Goal: Information Seeking & Learning: Compare options

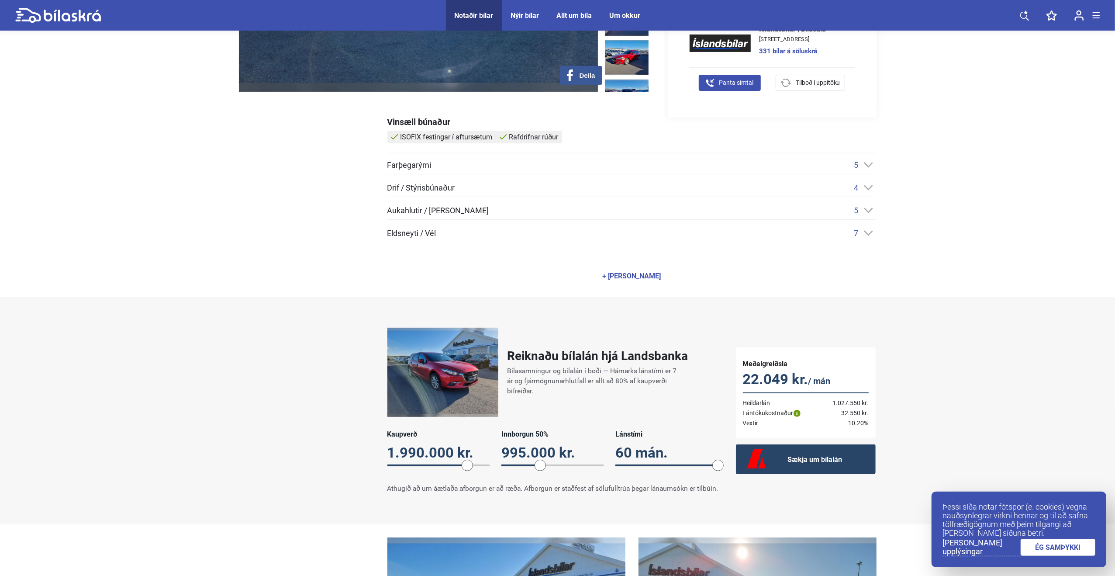
click at [471, 273] on div "+ [PERSON_NAME]" at bounding box center [632, 276] width 59 height 7
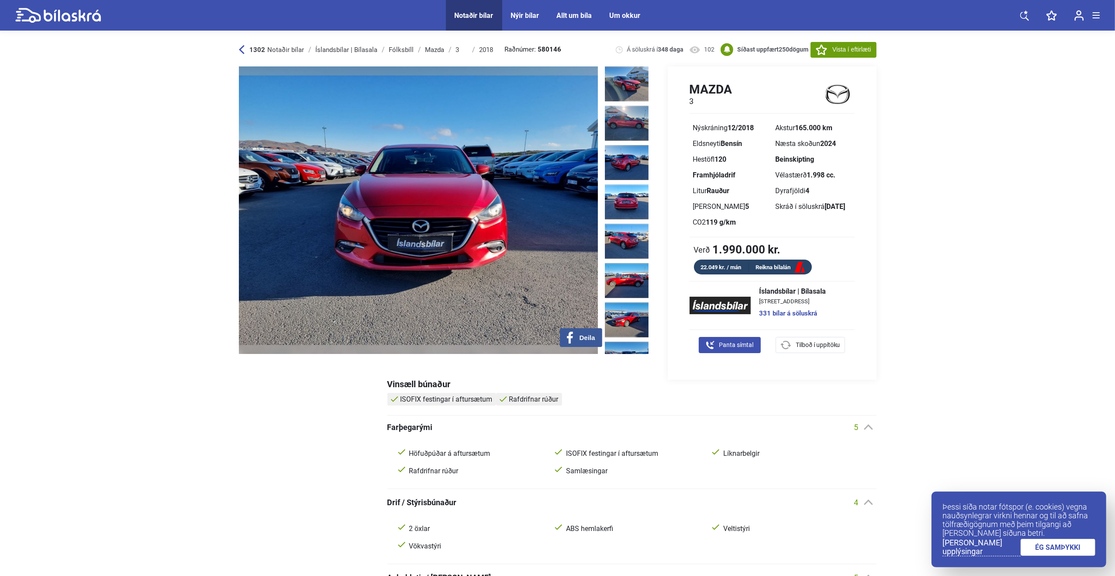
click at [471, 342] on img at bounding box center [627, 359] width 44 height 35
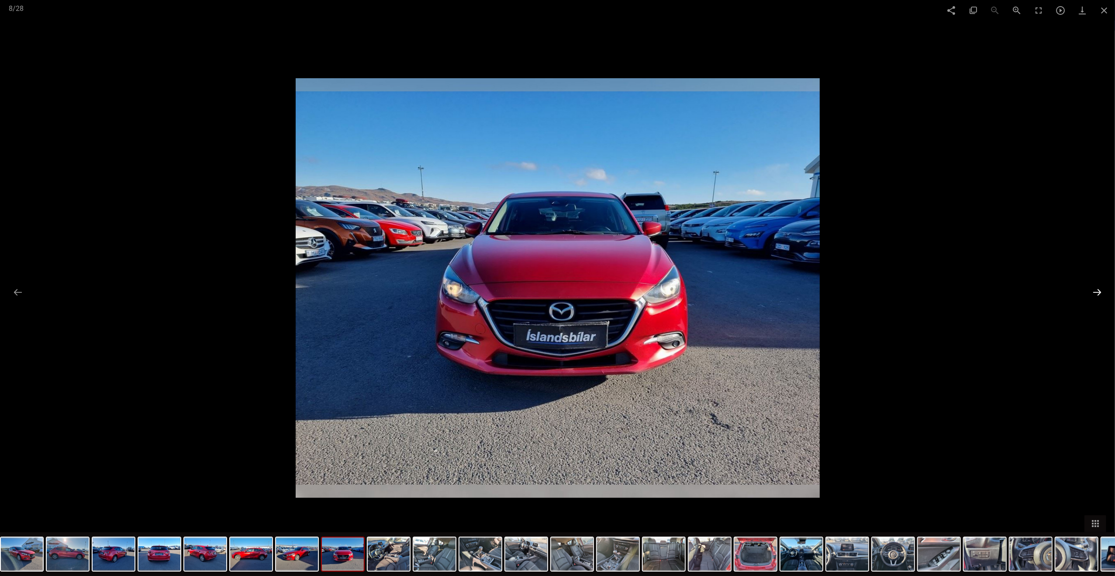
click at [471, 293] on button at bounding box center [1097, 292] width 18 height 17
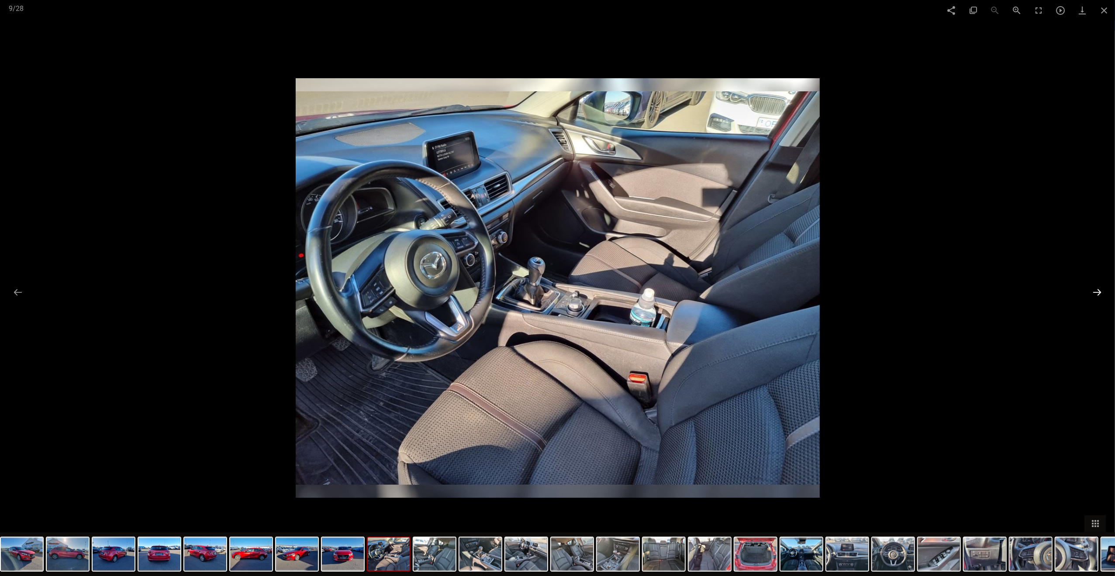
click at [471, 293] on button at bounding box center [1097, 292] width 18 height 17
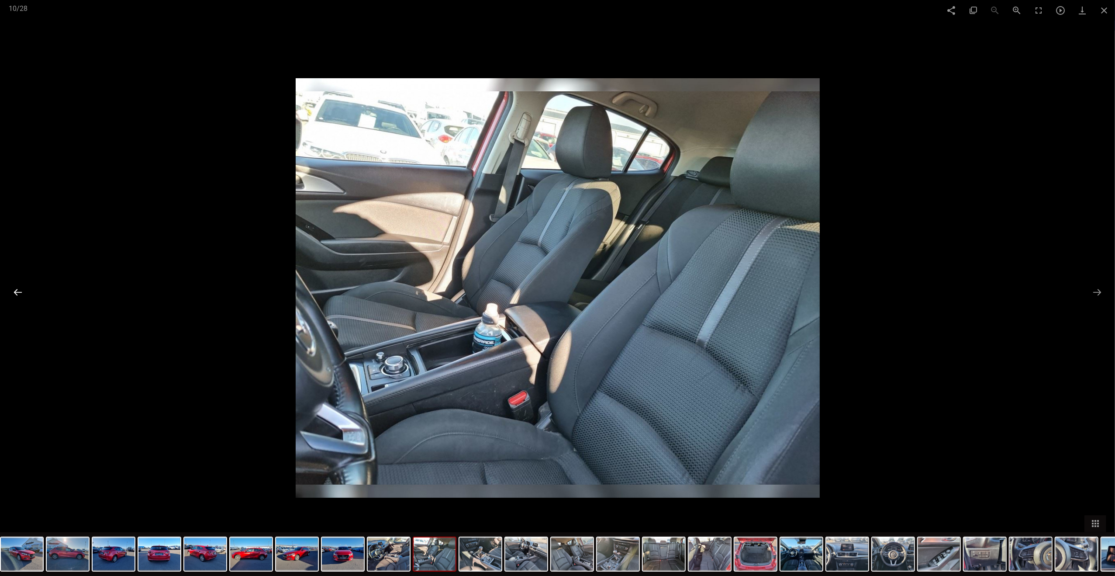
click at [17, 292] on button at bounding box center [18, 292] width 18 height 17
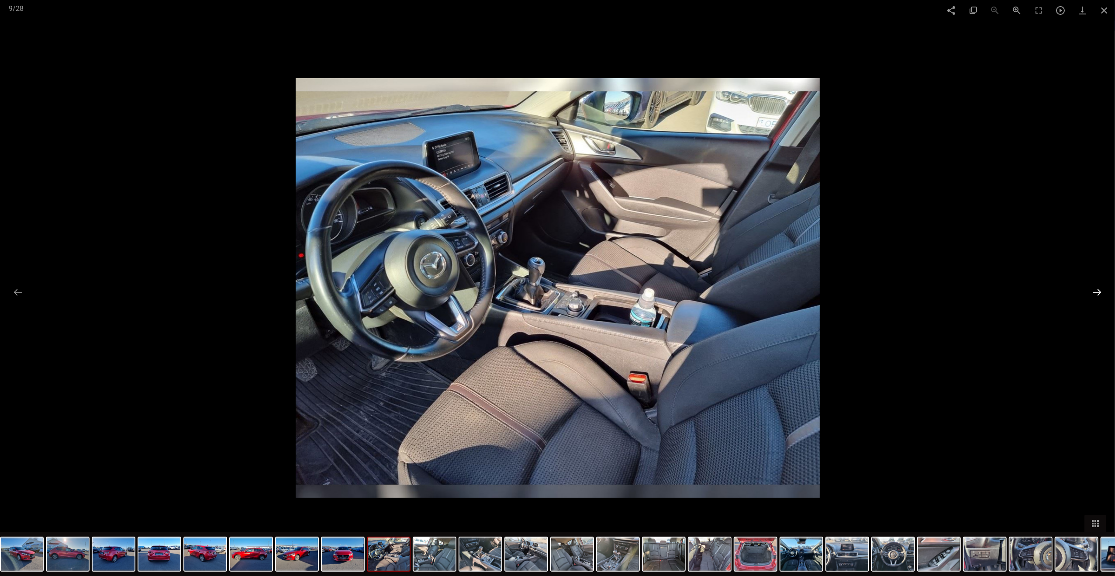
click at [471, 293] on button at bounding box center [1097, 292] width 18 height 17
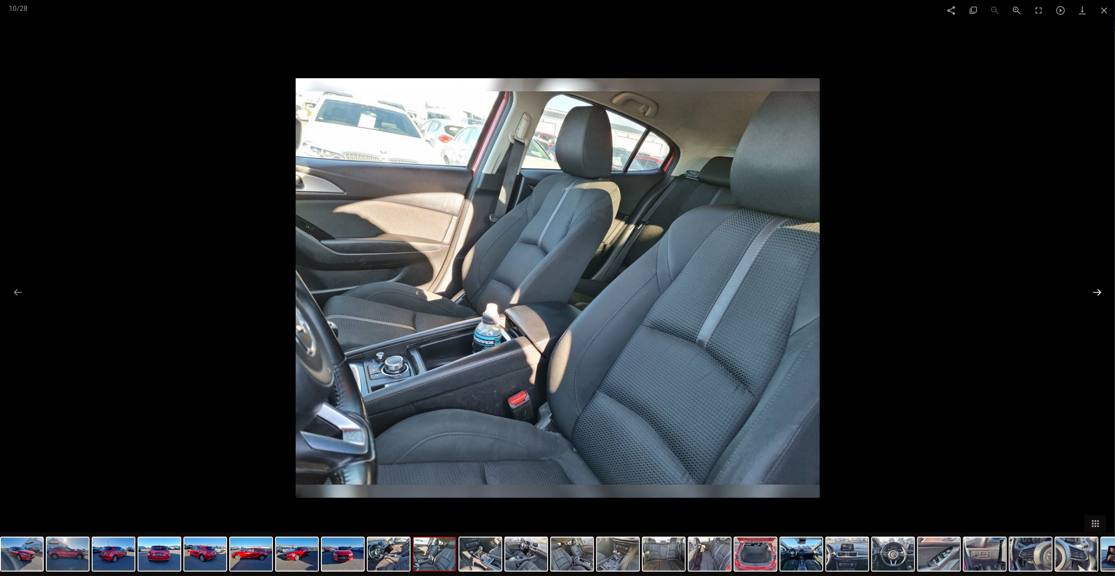
click at [471, 293] on button at bounding box center [1097, 292] width 18 height 17
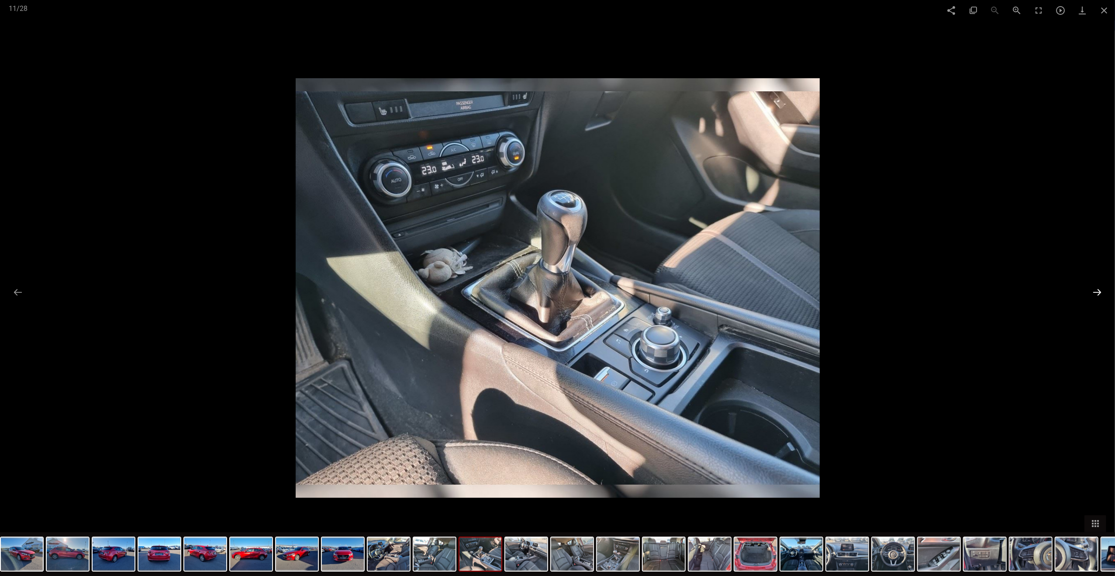
click at [471, 297] on button at bounding box center [1097, 292] width 18 height 17
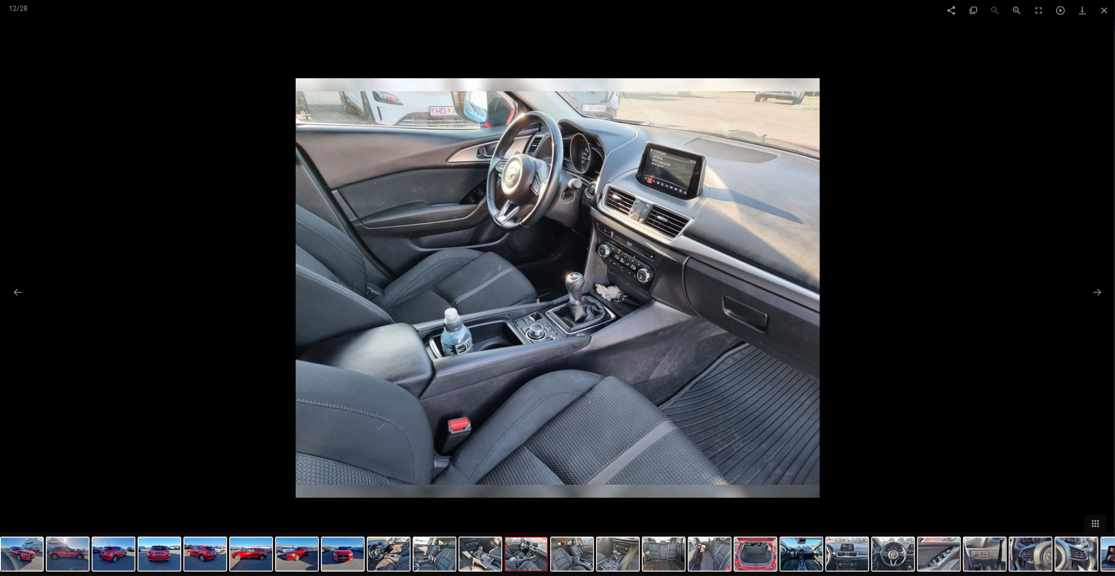
click at [471, 291] on div at bounding box center [557, 288] width 1115 height 576
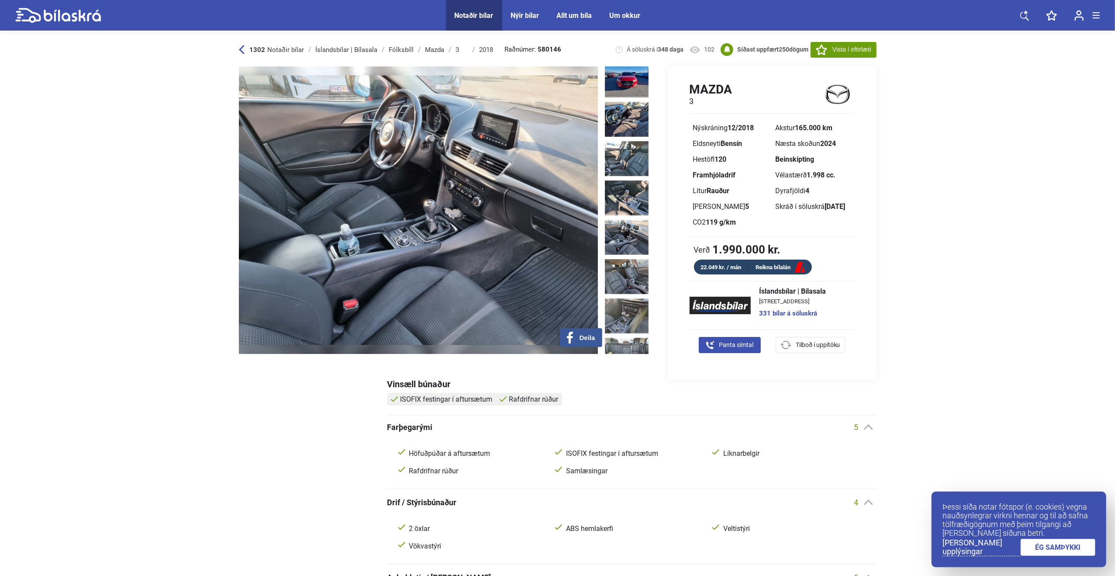
scroll to position [524, 0]
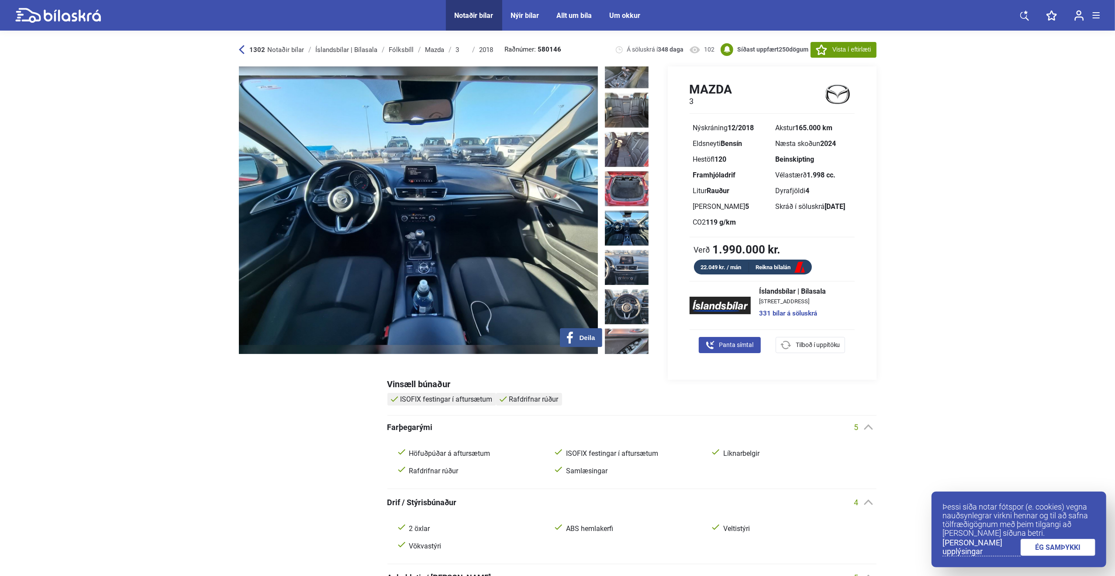
click at [471, 211] on img at bounding box center [627, 228] width 44 height 35
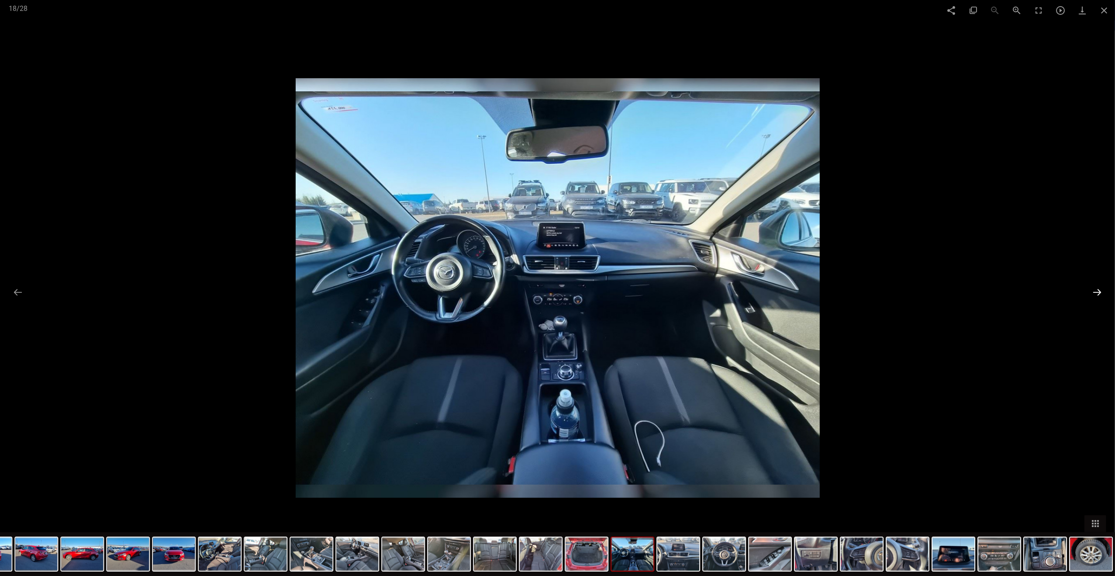
click at [471, 292] on button at bounding box center [1097, 292] width 18 height 17
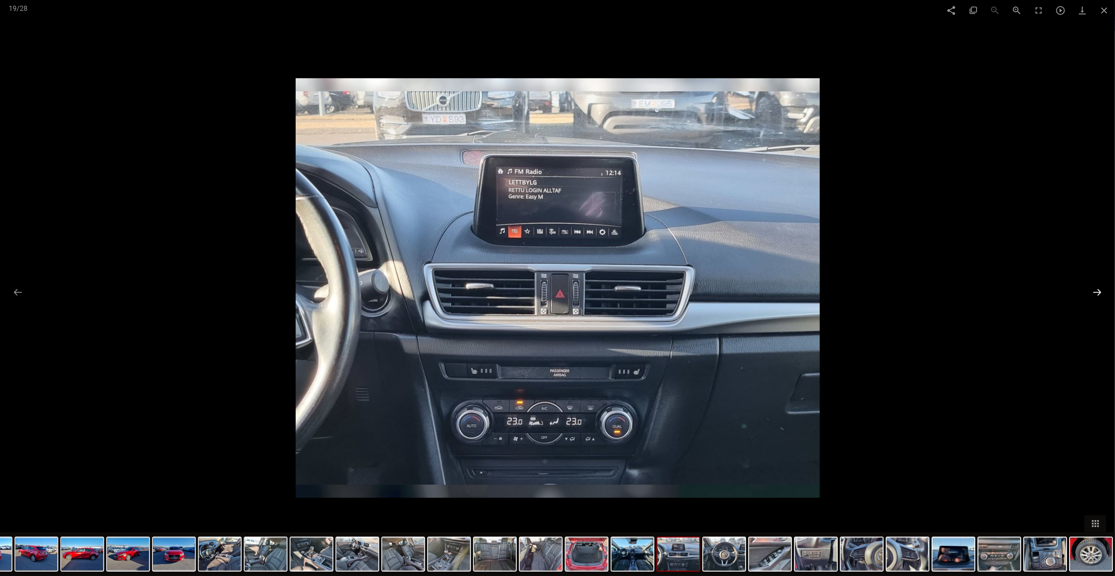
click at [471, 293] on button at bounding box center [1097, 292] width 18 height 17
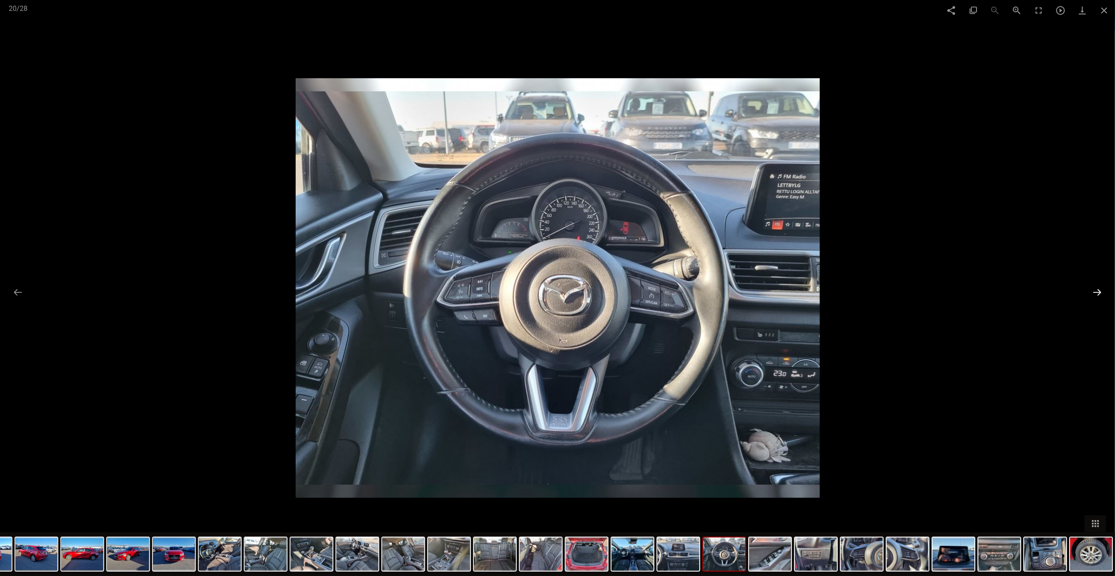
click at [471, 294] on button at bounding box center [1097, 292] width 18 height 17
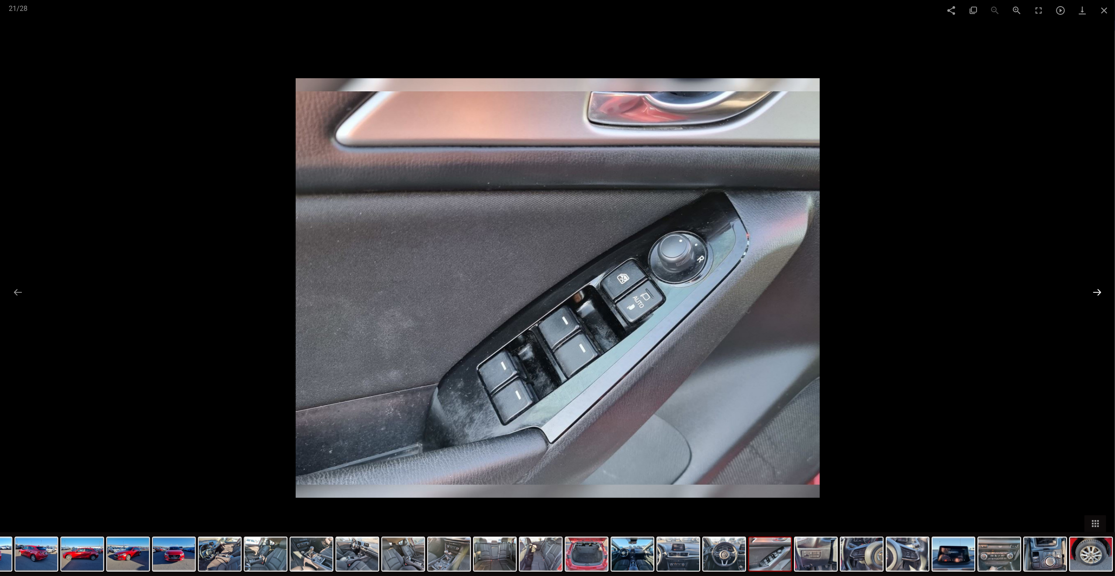
click at [471, 294] on button at bounding box center [1097, 292] width 18 height 17
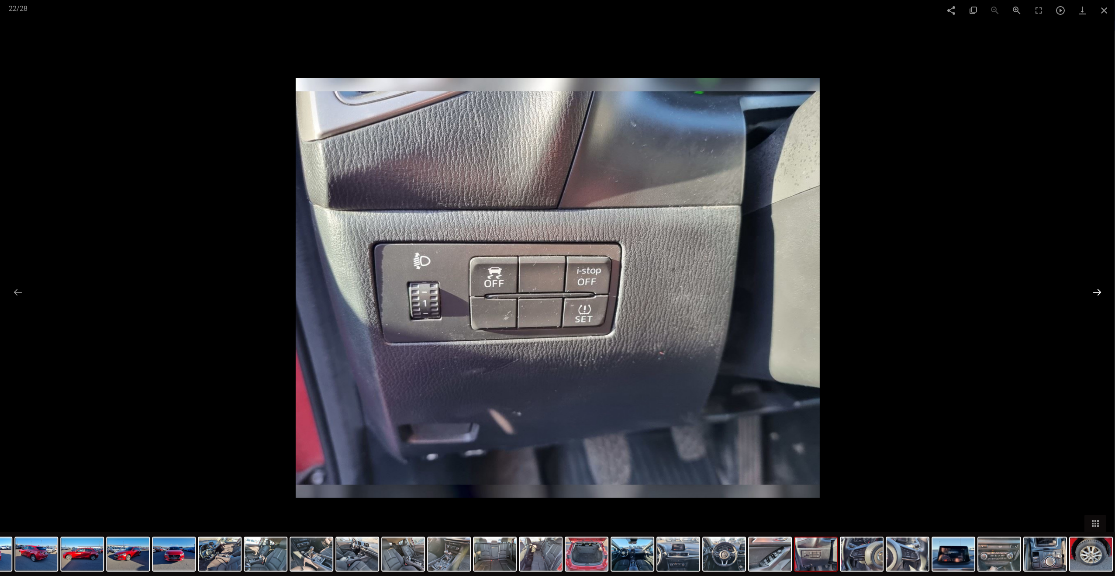
click at [471, 294] on button at bounding box center [1097, 292] width 18 height 17
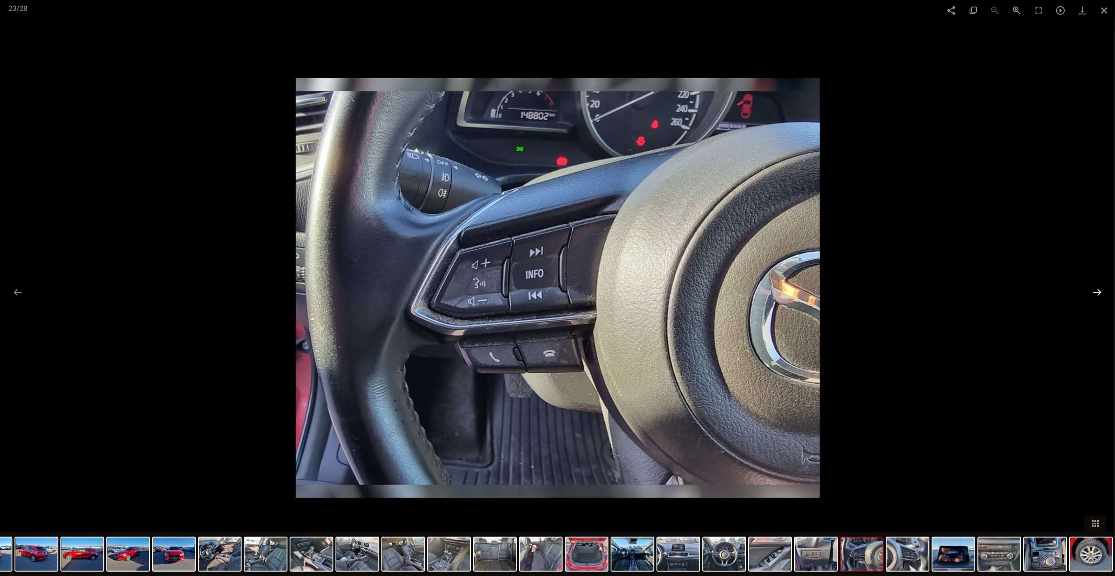
click at [471, 294] on button at bounding box center [1097, 292] width 18 height 17
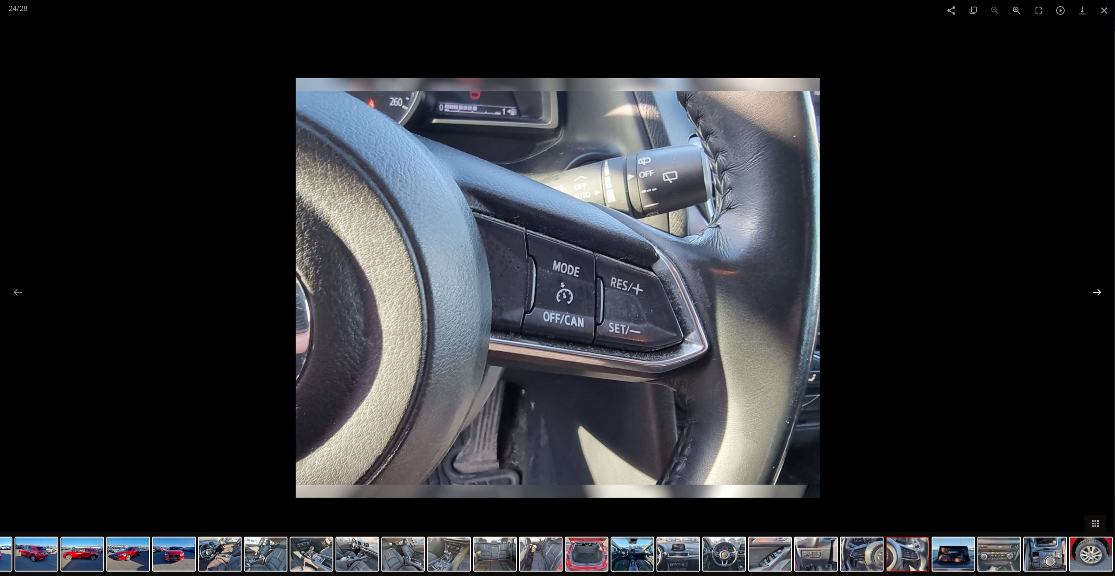
click at [471, 294] on button at bounding box center [1097, 292] width 18 height 17
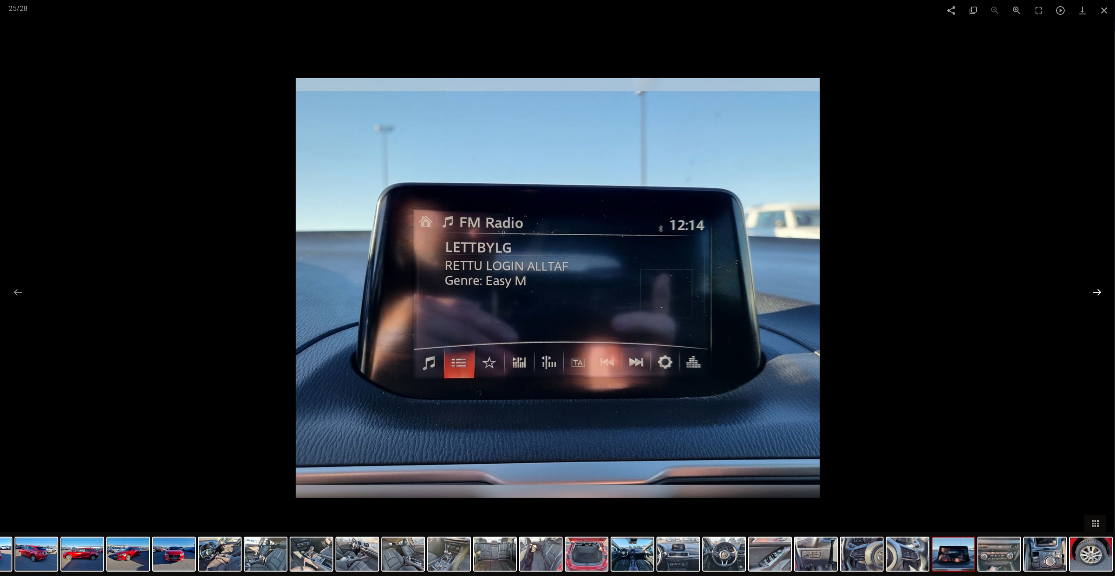
click at [471, 294] on button at bounding box center [1097, 292] width 18 height 17
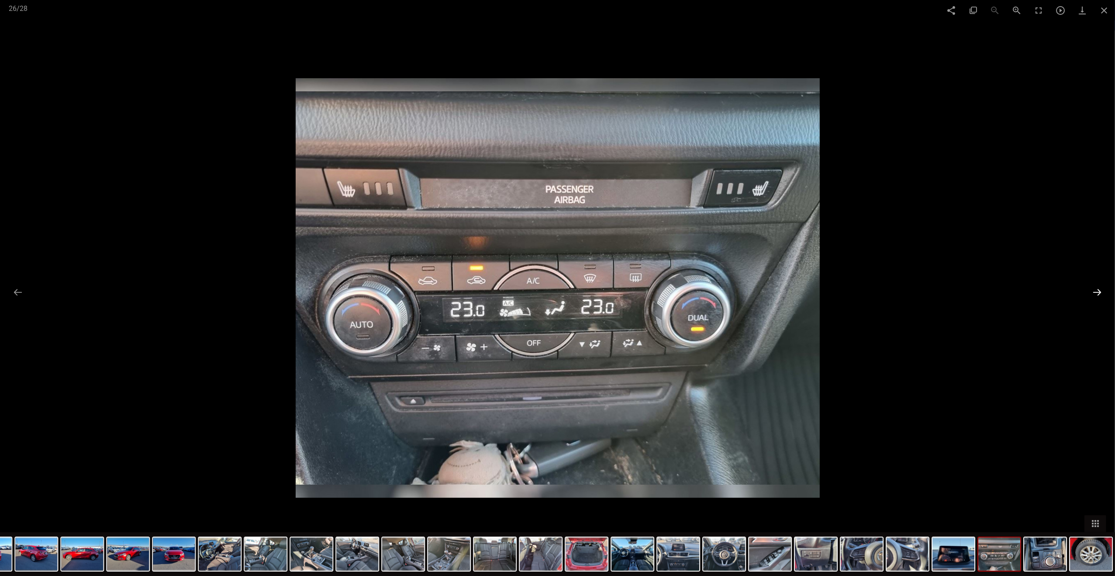
click at [471, 294] on button at bounding box center [1097, 292] width 18 height 17
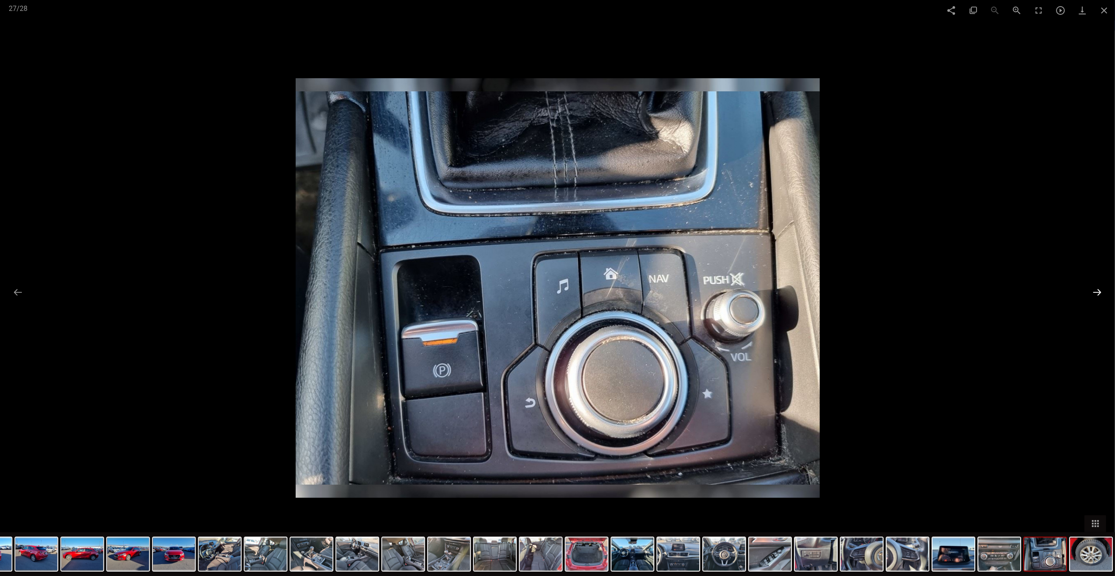
click at [471, 294] on button at bounding box center [1097, 292] width 18 height 17
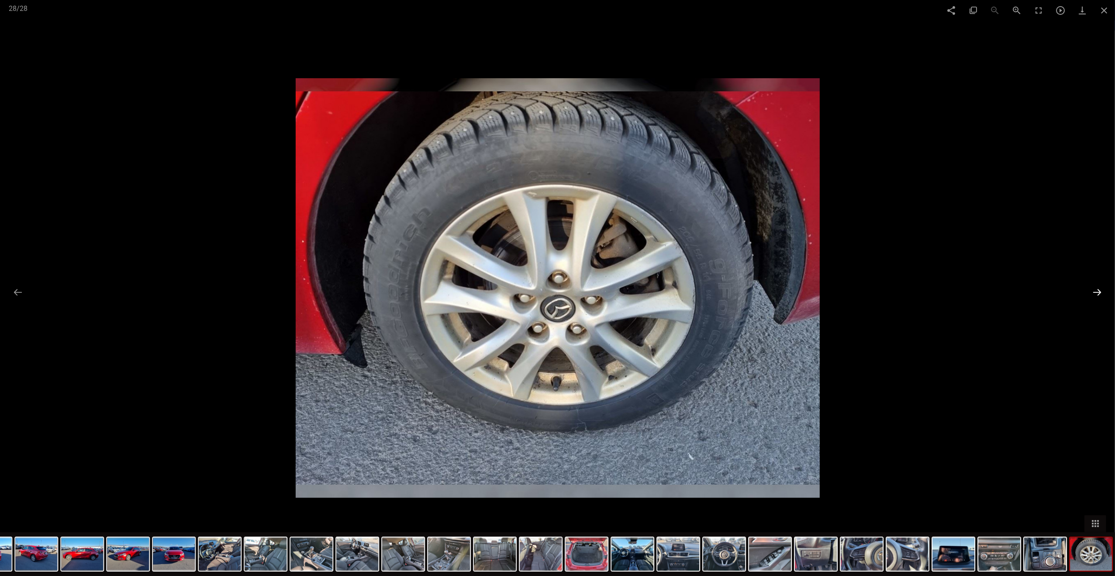
click at [471, 294] on button at bounding box center [1097, 292] width 18 height 17
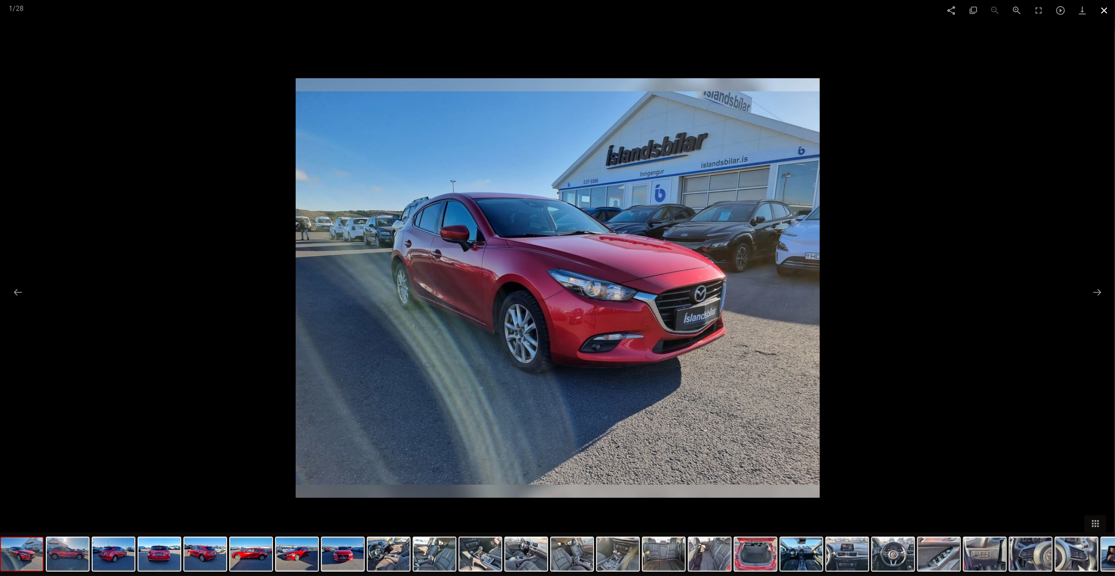
click at [471, 14] on span at bounding box center [1105, 10] width 22 height 21
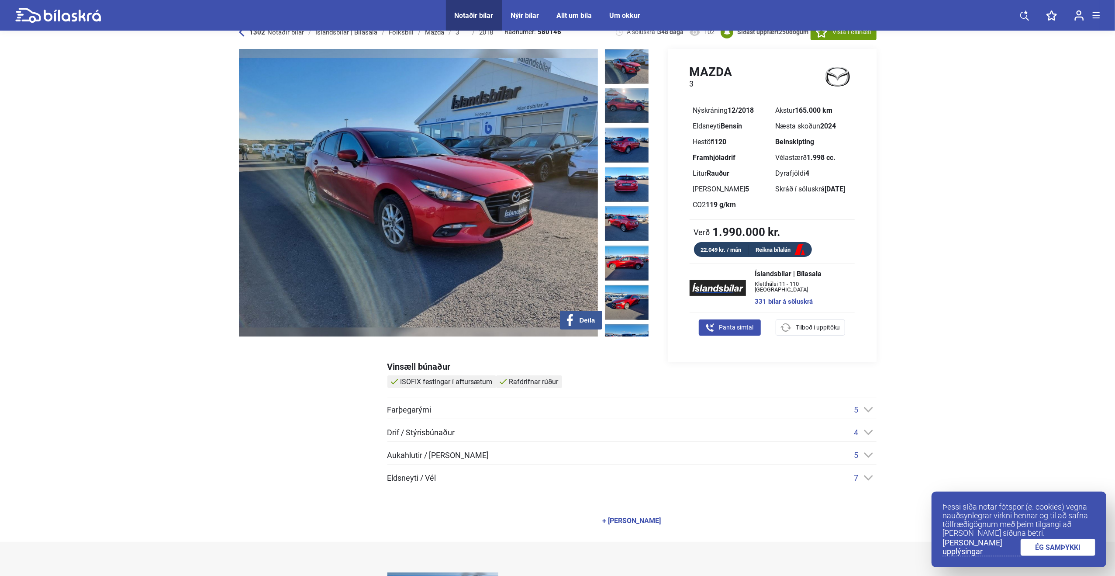
scroll to position [131, 0]
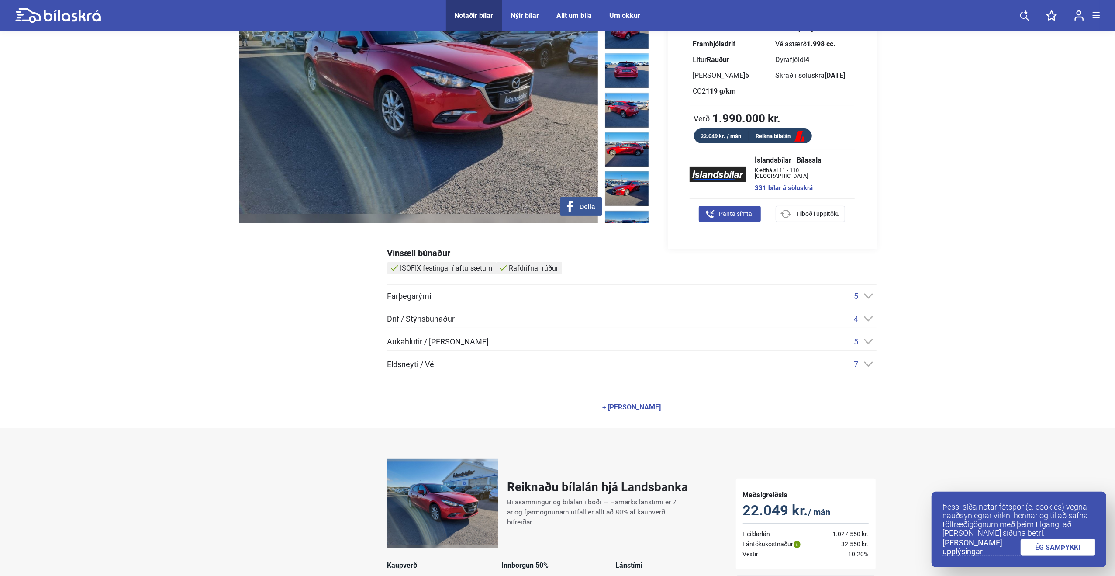
click at [471, 404] on div "+ [PERSON_NAME]" at bounding box center [632, 407] width 59 height 7
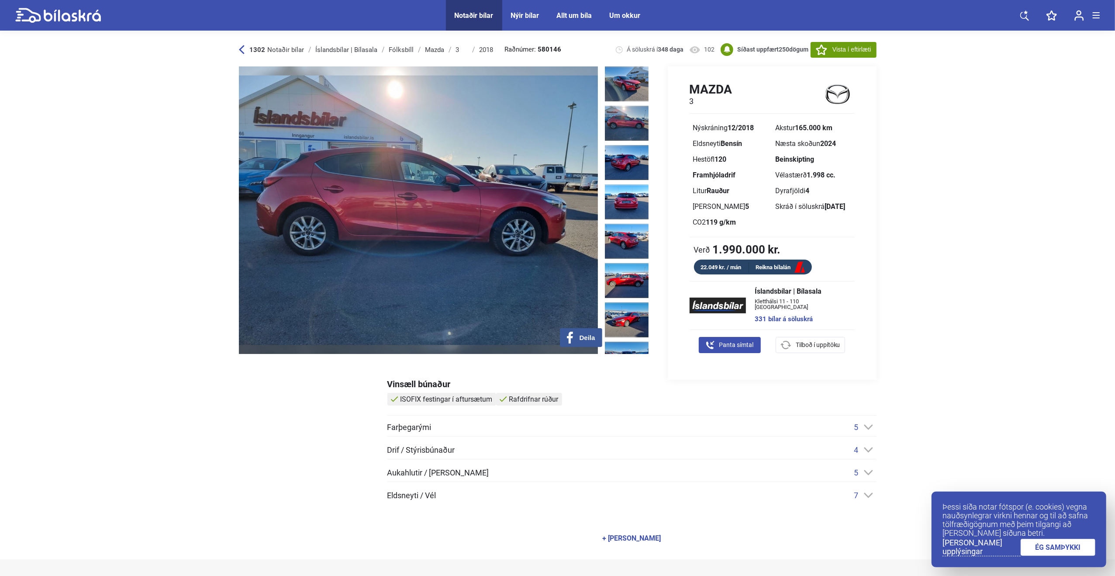
drag, startPoint x: 999, startPoint y: 134, endPoint x: 1005, endPoint y: 135, distance: 5.7
click at [75, 15] on icon at bounding box center [58, 15] width 86 height 15
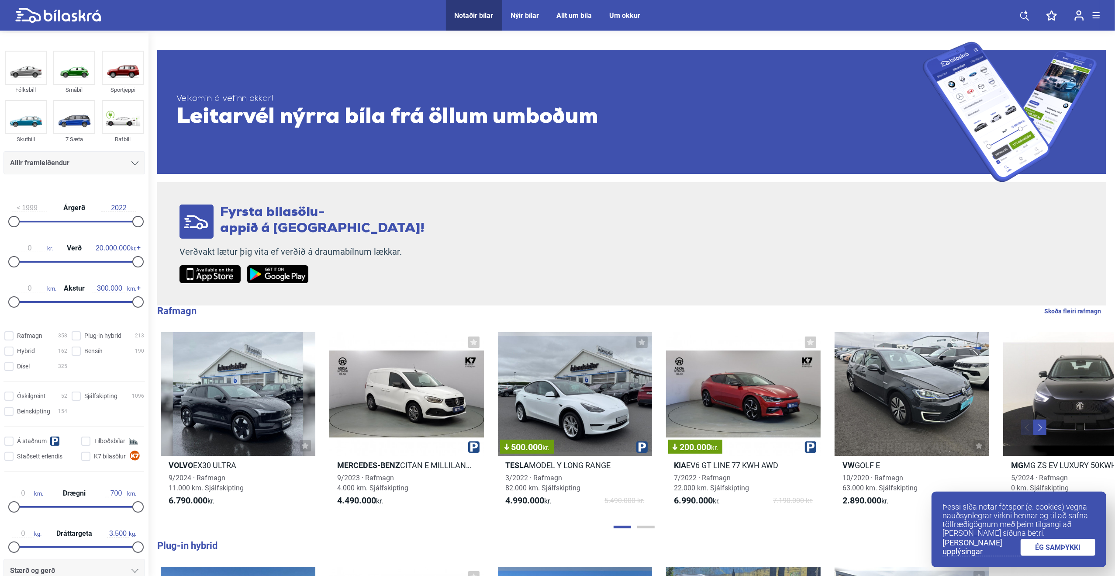
click at [471, 16] on icon at bounding box center [1025, 15] width 9 height 11
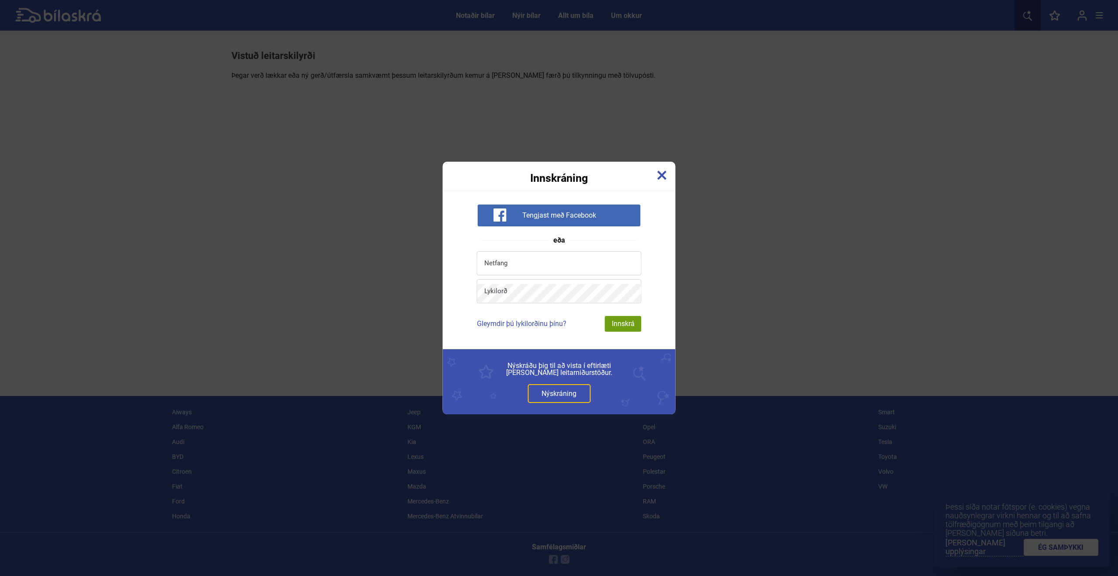
click at [471, 173] on img at bounding box center [663, 175] width 10 height 10
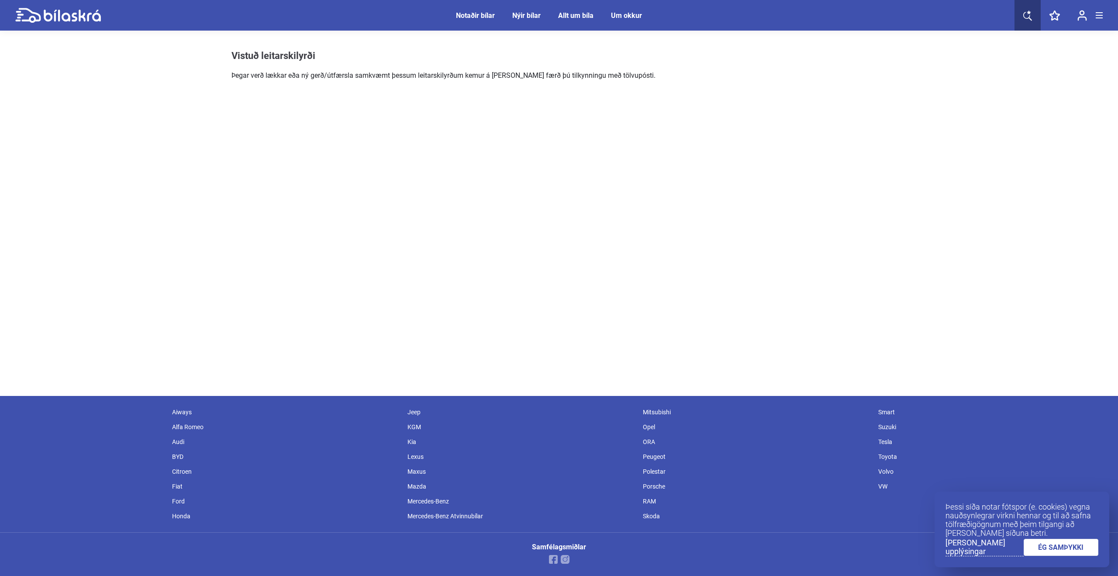
click at [471, 16] on div "Notaðir bílar" at bounding box center [475, 15] width 39 height 8
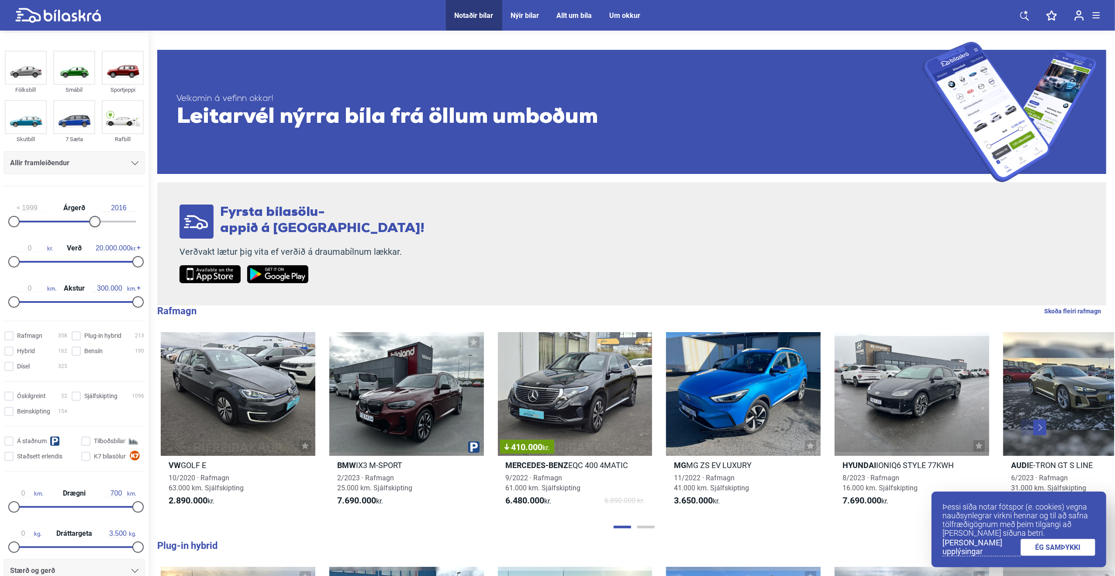
type input "2017"
drag, startPoint x: 131, startPoint y: 224, endPoint x: 107, endPoint y: 225, distance: 24.1
click at [107, 225] on div at bounding box center [110, 221] width 11 height 11
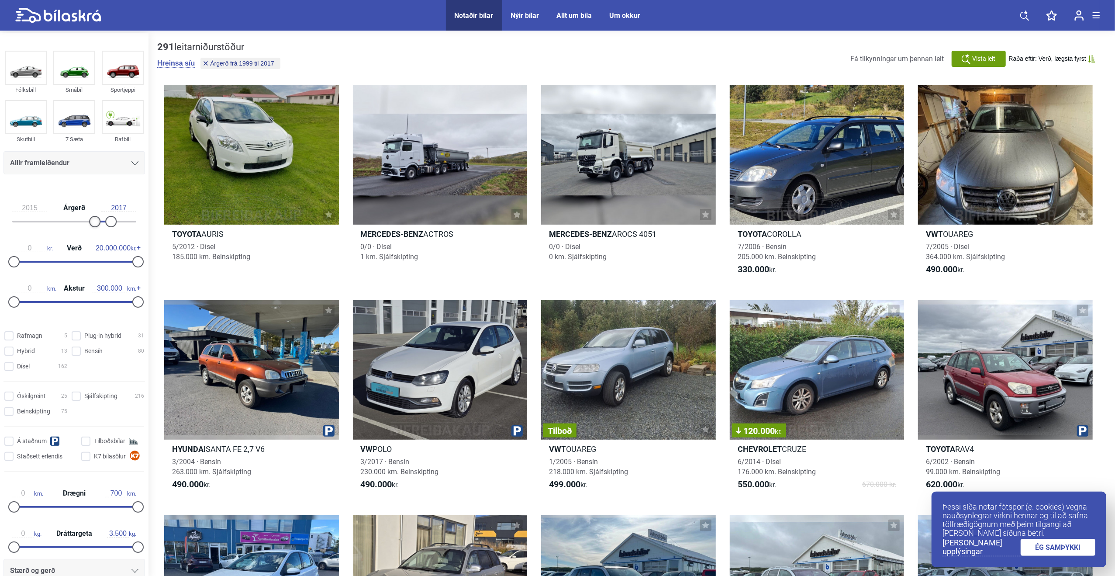
type input "2016"
drag, startPoint x: 10, startPoint y: 218, endPoint x: 116, endPoint y: 221, distance: 106.2
click at [116, 221] on div at bounding box center [74, 222] width 124 height 2
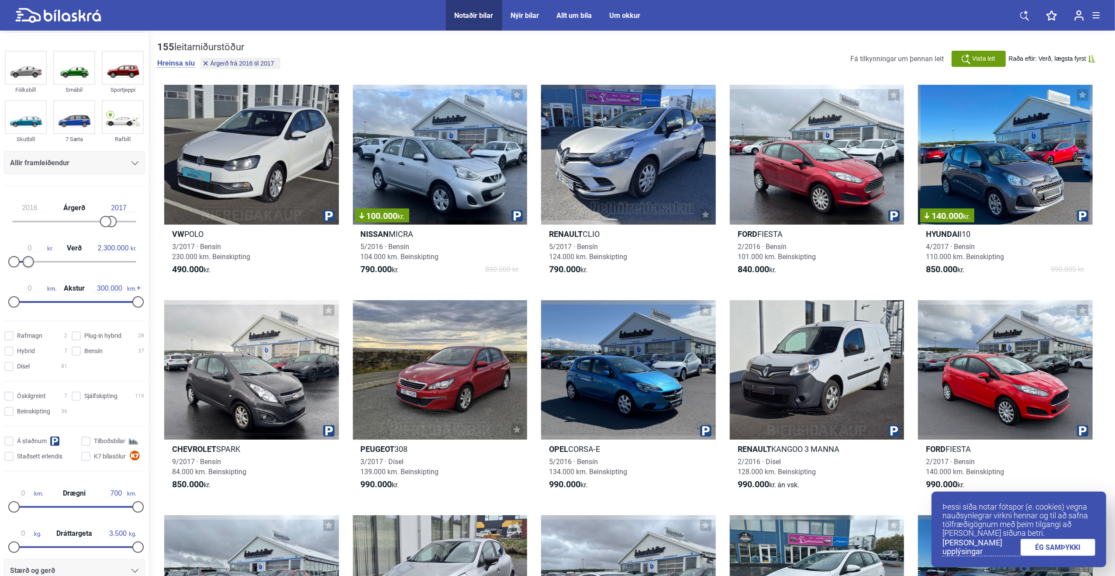
type input "2.100.000"
drag, startPoint x: 132, startPoint y: 260, endPoint x: 24, endPoint y: 260, distance: 108.3
click at [24, 260] on div at bounding box center [26, 261] width 11 height 11
type input "1.400.000"
drag, startPoint x: 10, startPoint y: 261, endPoint x: 19, endPoint y: 261, distance: 8.7
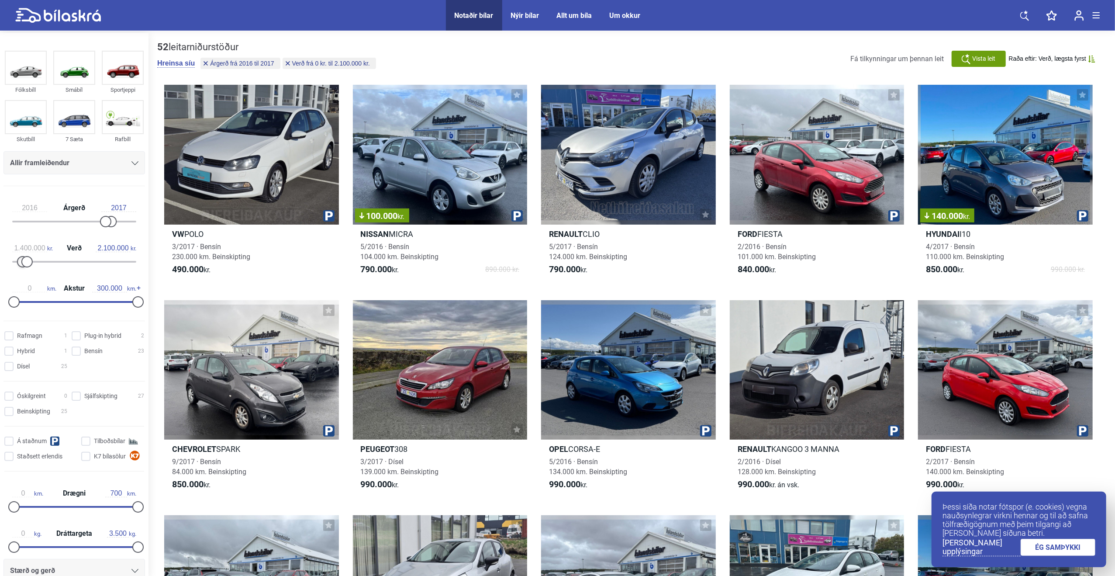
click at [19, 261] on div at bounding box center [22, 261] width 11 height 11
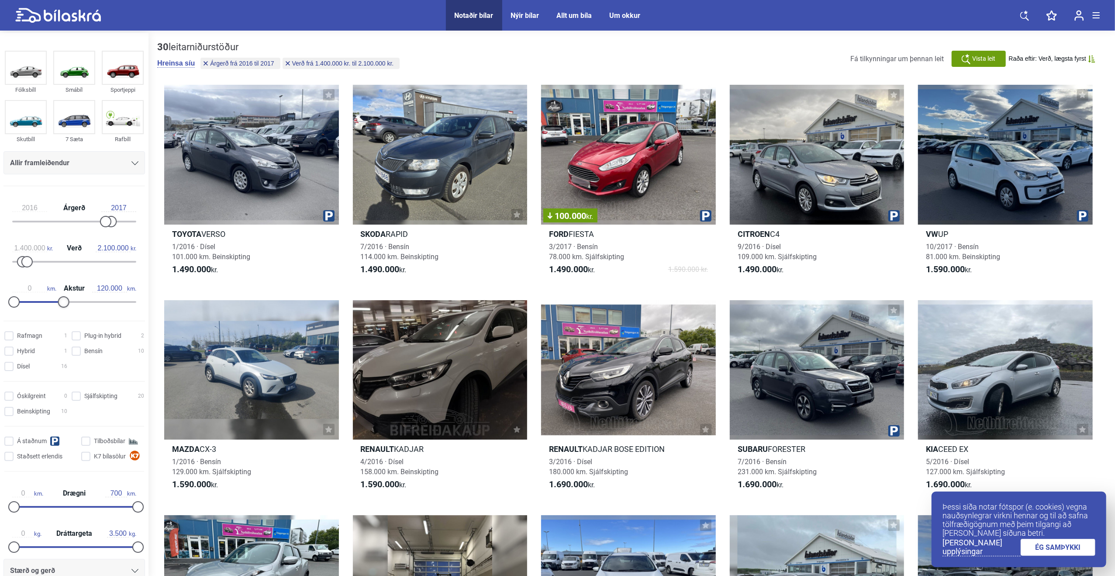
type input "130.000"
drag, startPoint x: 136, startPoint y: 303, endPoint x: 67, endPoint y: 300, distance: 69.1
click at [67, 300] on div at bounding box center [67, 301] width 11 height 11
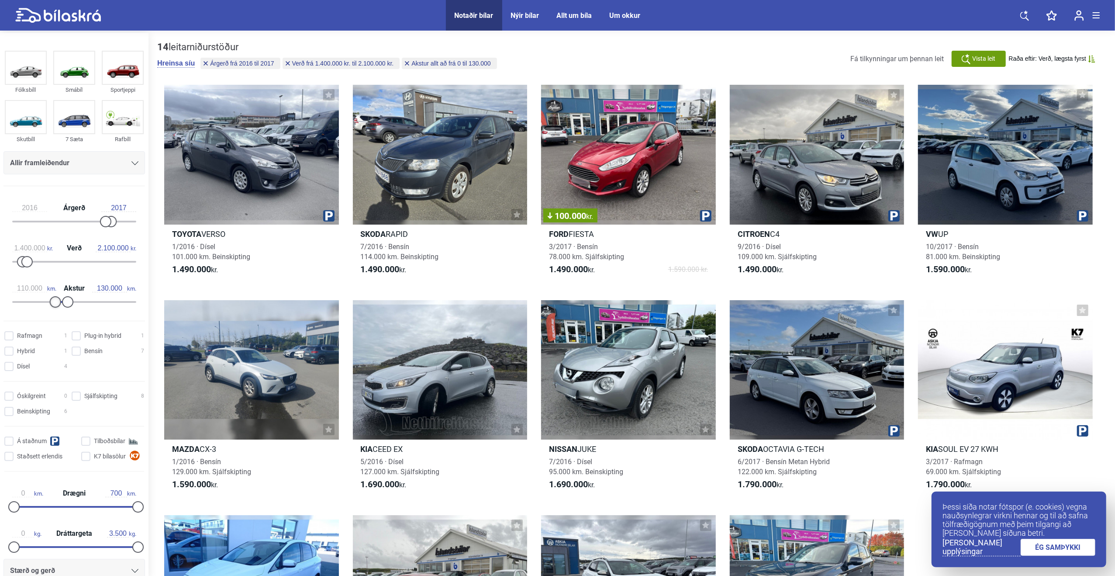
type input "120.000"
drag, startPoint x: 20, startPoint y: 301, endPoint x: 71, endPoint y: 302, distance: 51.6
click at [66, 302] on div at bounding box center [74, 302] width 124 height 2
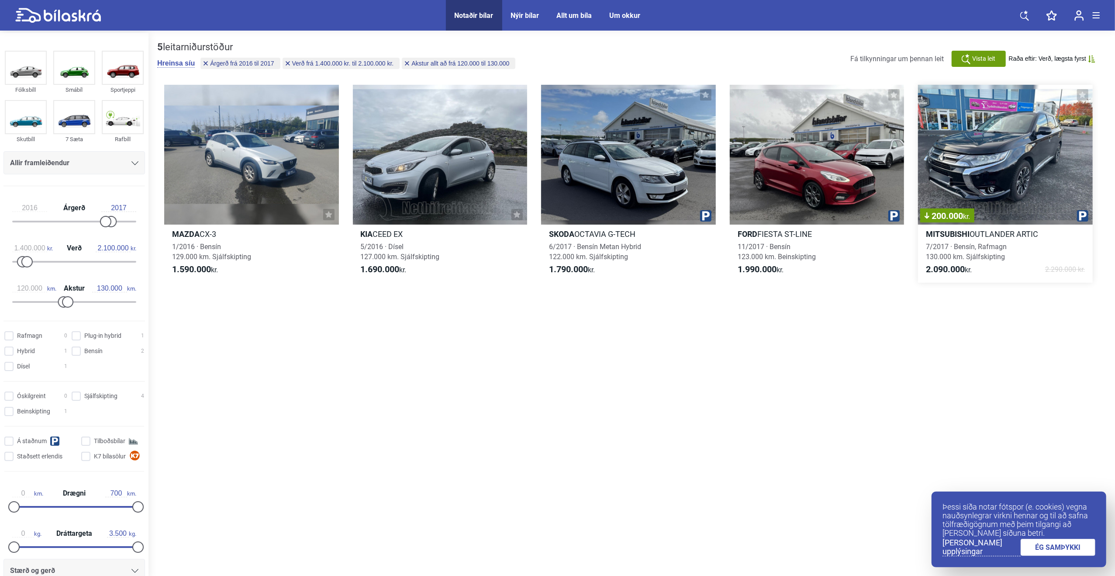
click at [471, 145] on div "200.000 kr." at bounding box center [1005, 155] width 175 height 140
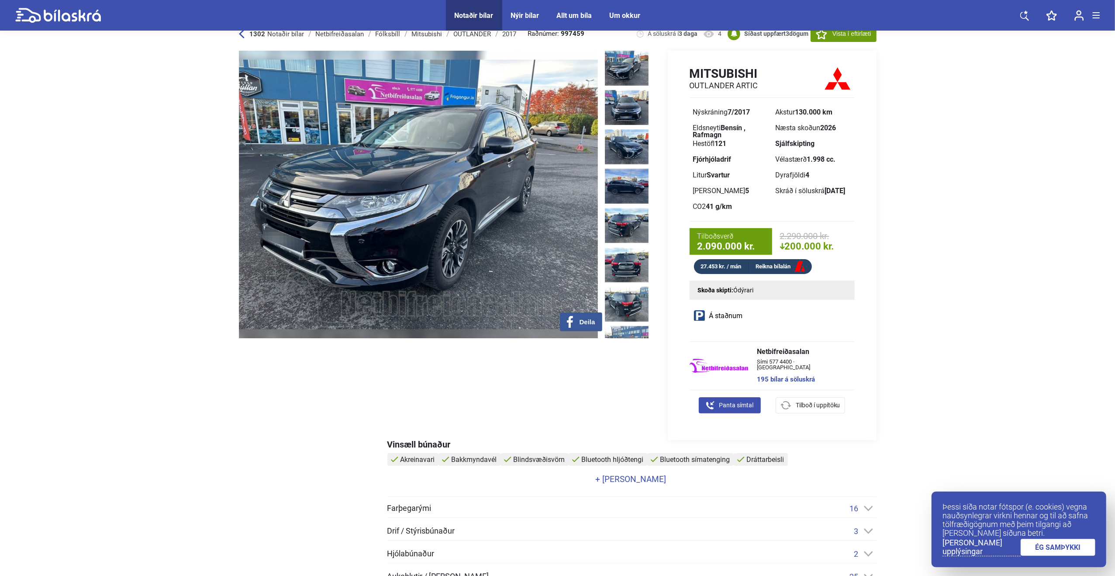
scroll to position [87, 0]
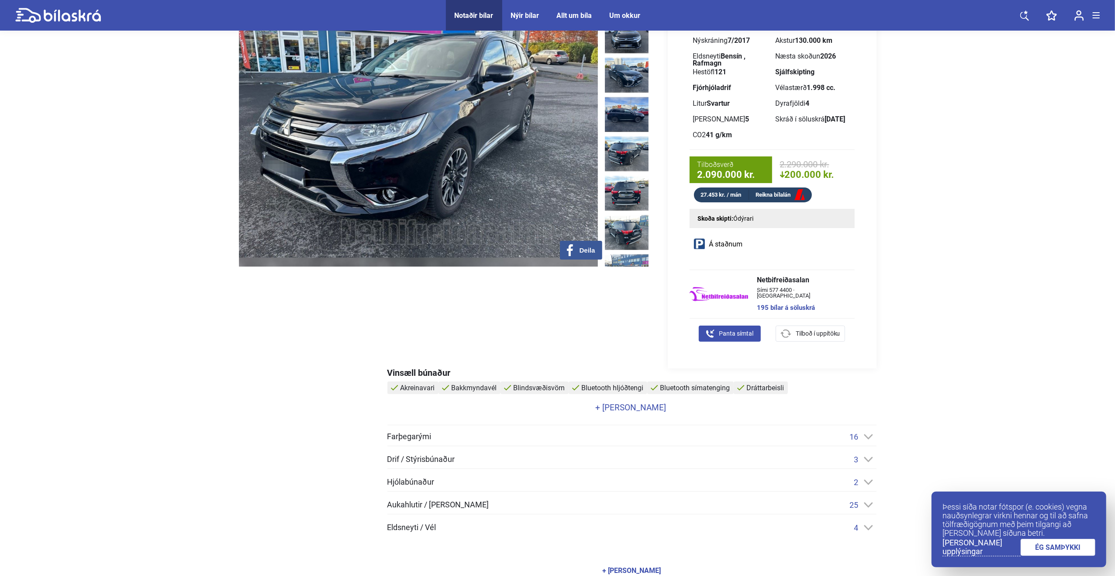
click at [471, 408] on link "+ [PERSON_NAME]" at bounding box center [631, 407] width 487 height 8
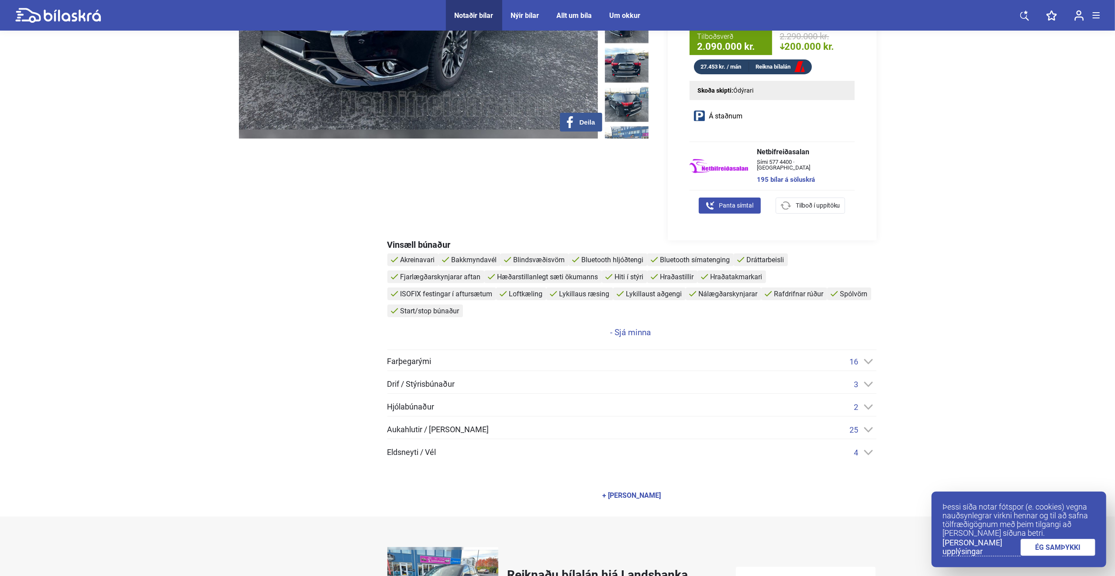
scroll to position [306, 0]
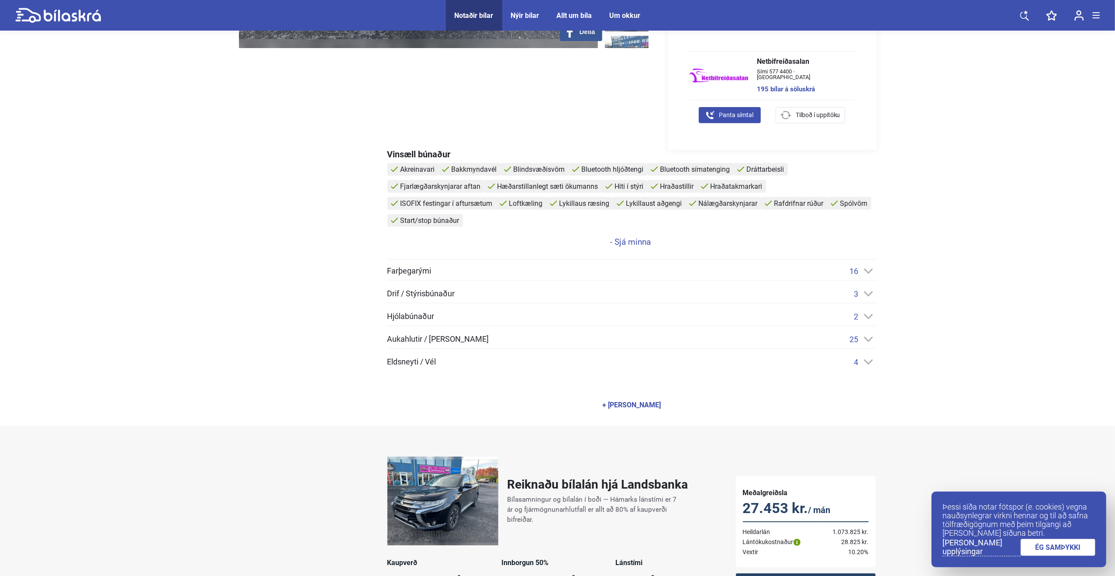
click at [471, 405] on div "+ [PERSON_NAME]" at bounding box center [632, 404] width 59 height 7
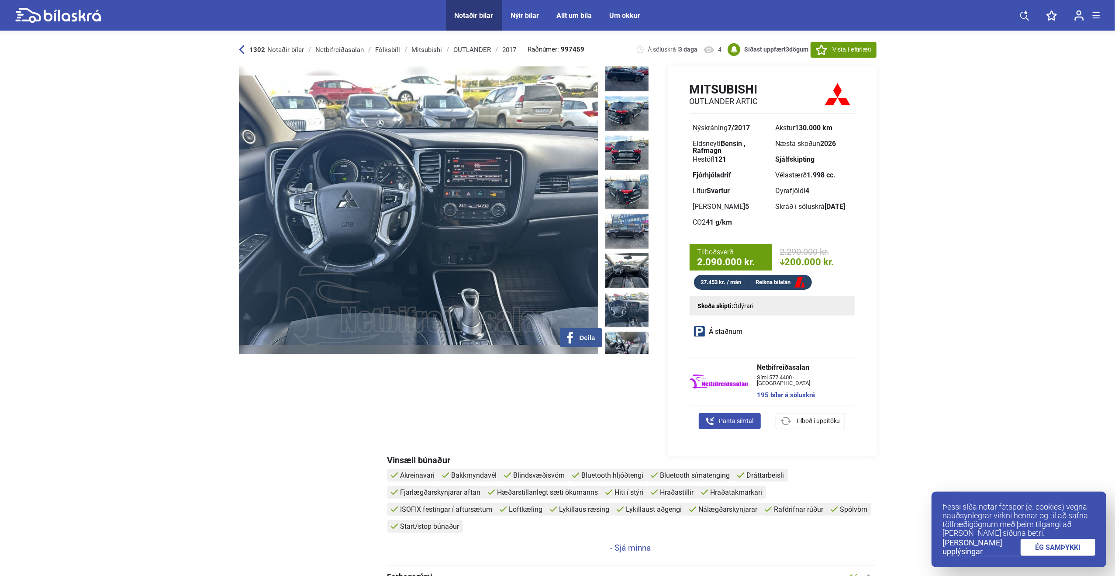
scroll to position [131, 0]
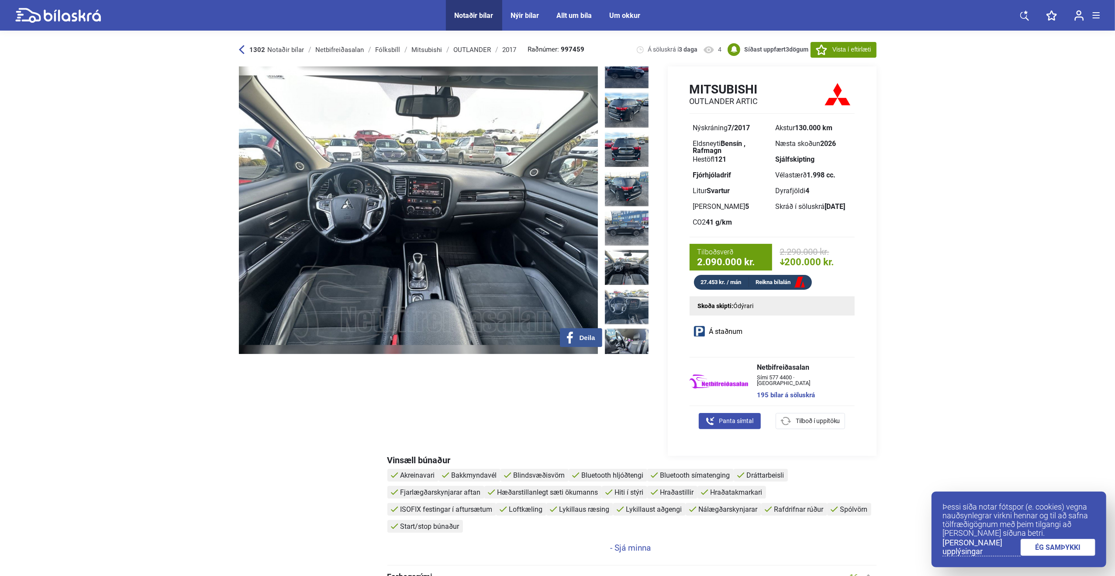
click at [471, 250] on img at bounding box center [627, 267] width 44 height 35
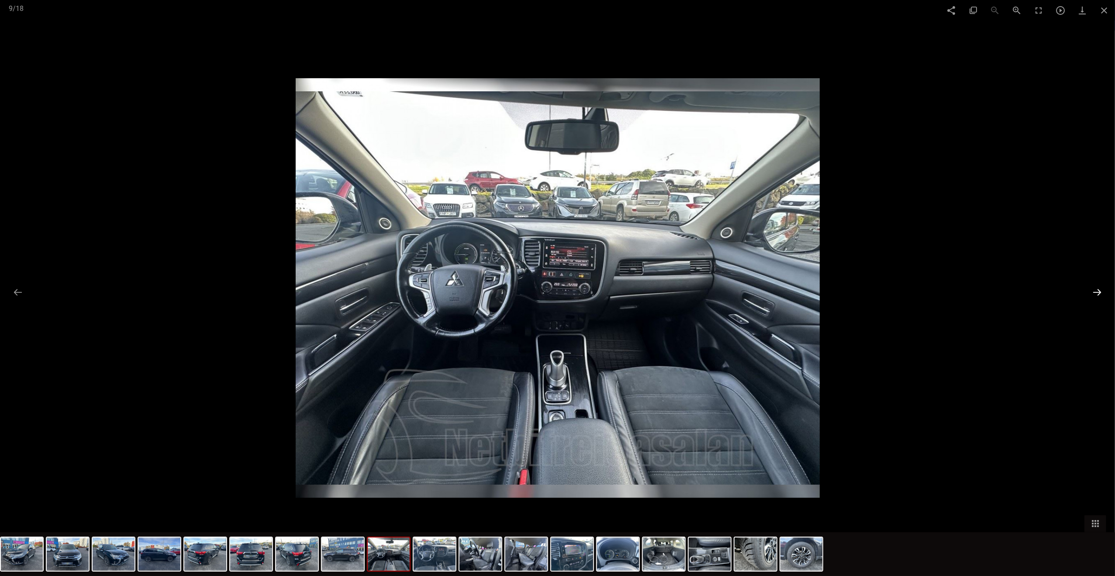
click at [471, 289] on button at bounding box center [1097, 292] width 18 height 17
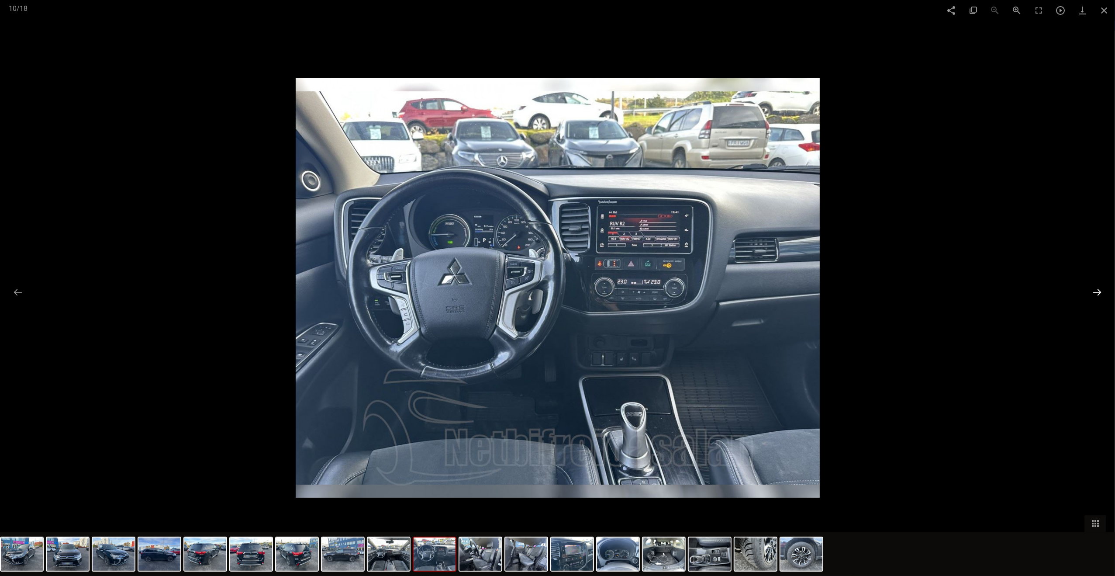
click at [471, 291] on button at bounding box center [1097, 292] width 18 height 17
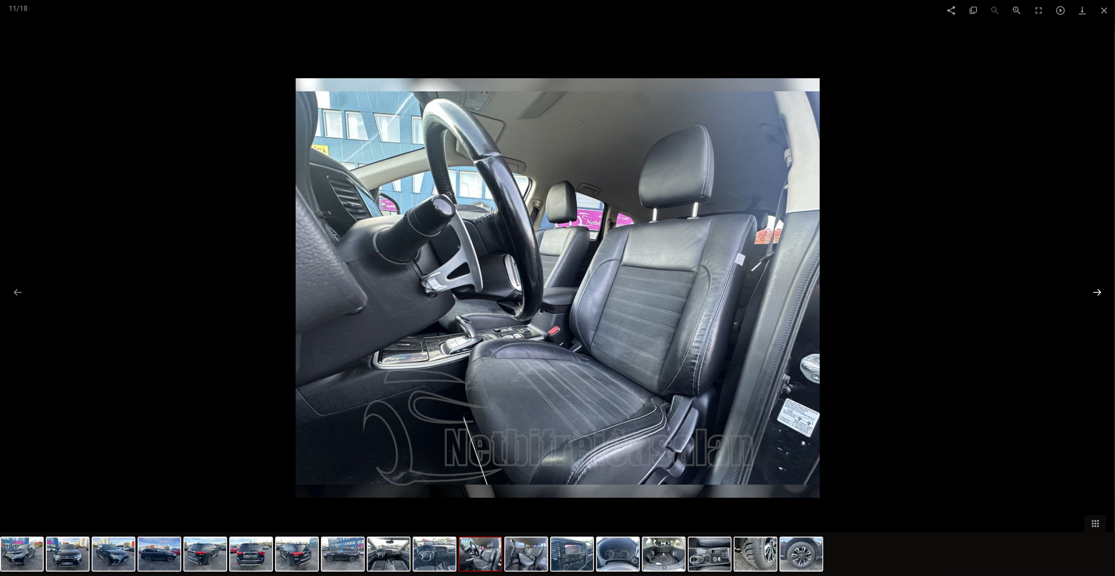
click at [471, 291] on button at bounding box center [1097, 292] width 18 height 17
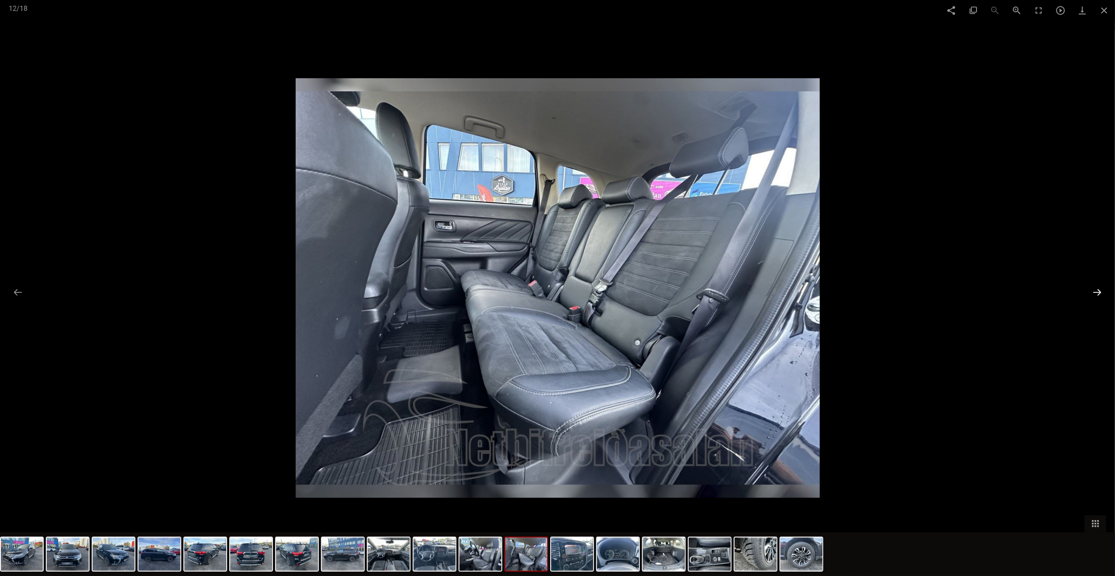
click at [471, 291] on button at bounding box center [1097, 292] width 18 height 17
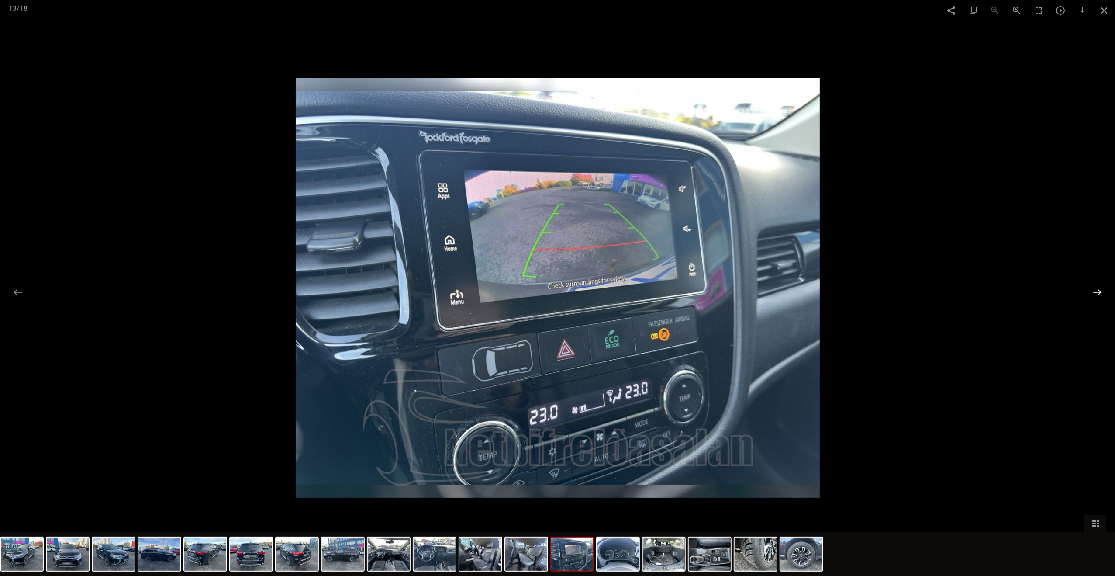
click at [471, 291] on button at bounding box center [1097, 292] width 18 height 17
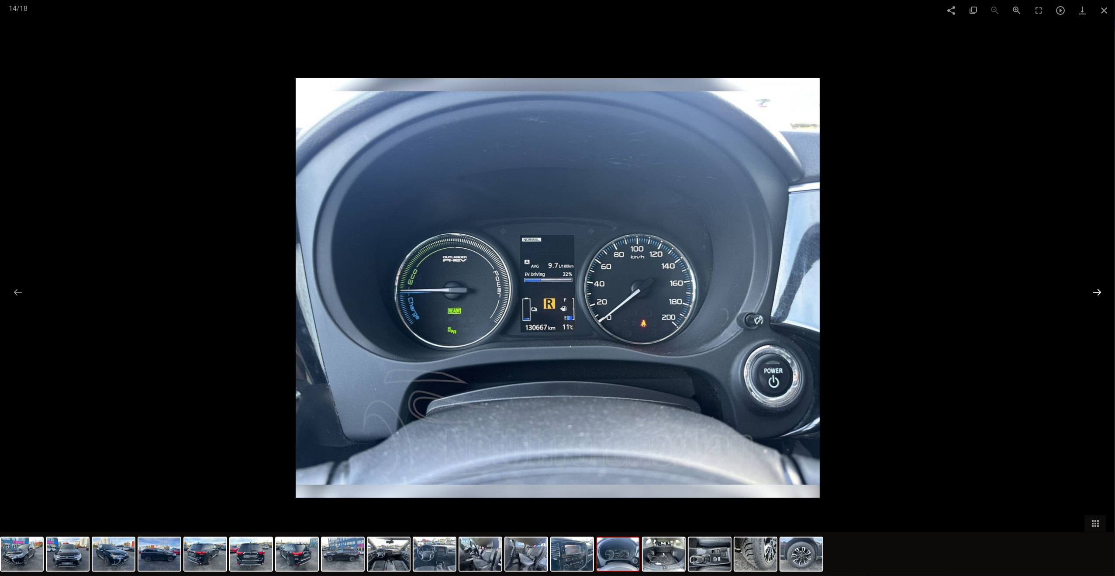
click at [471, 291] on button at bounding box center [1097, 292] width 18 height 17
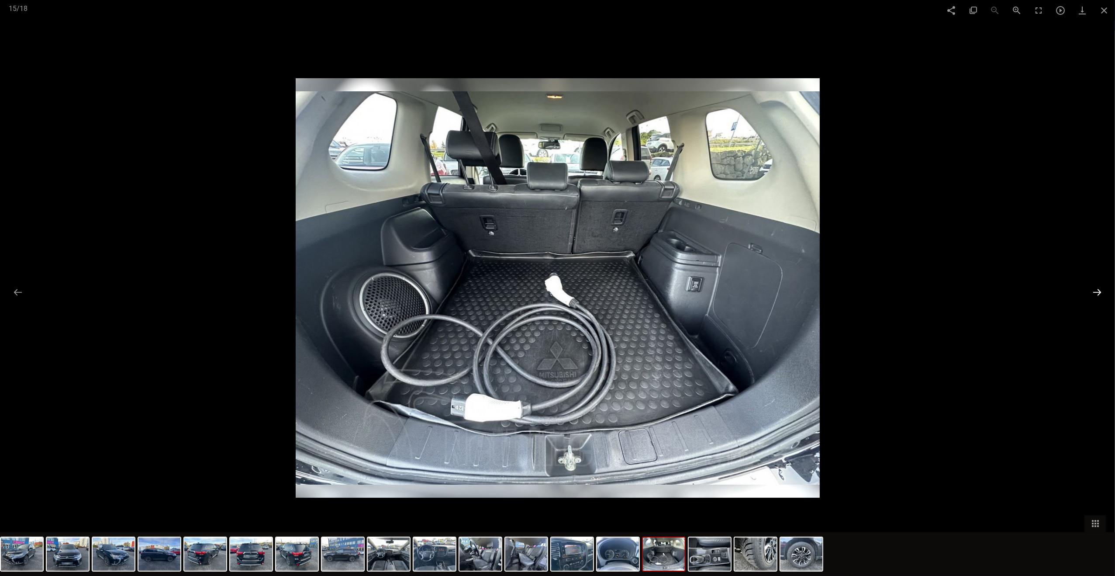
click at [471, 292] on button at bounding box center [1097, 292] width 18 height 17
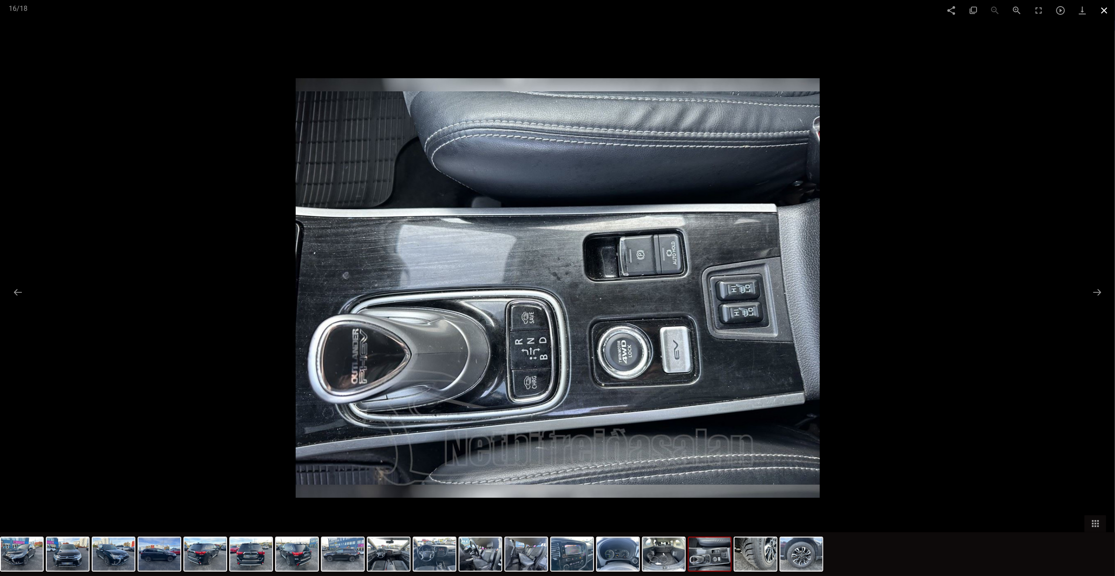
click at [471, 7] on span at bounding box center [1105, 10] width 22 height 21
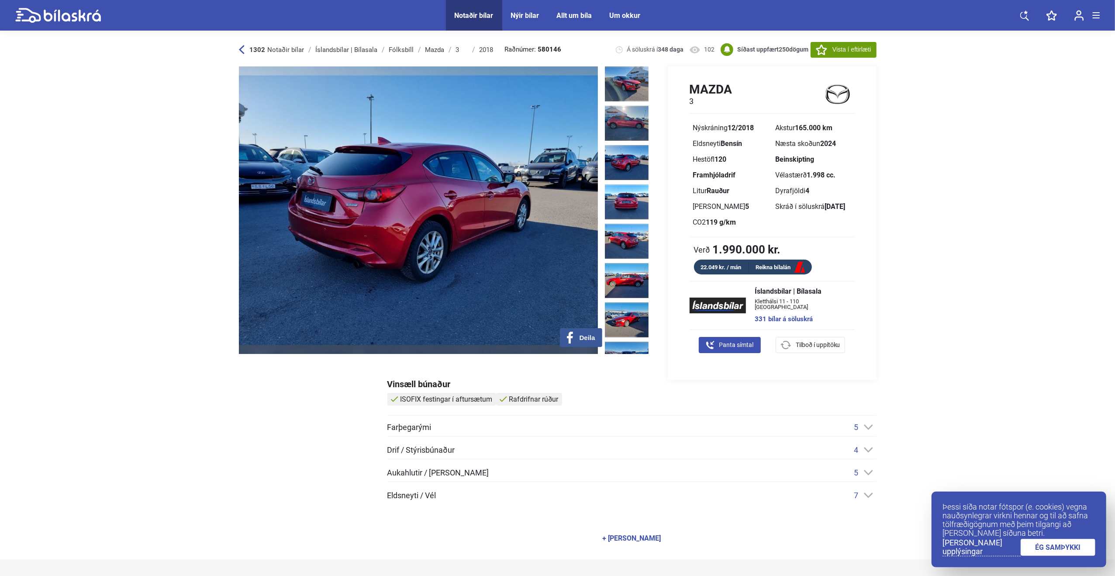
click at [471, 533] on div "+ [PERSON_NAME]" at bounding box center [632, 538] width 489 height 24
click at [471, 535] on div "+ [PERSON_NAME]" at bounding box center [632, 538] width 59 height 7
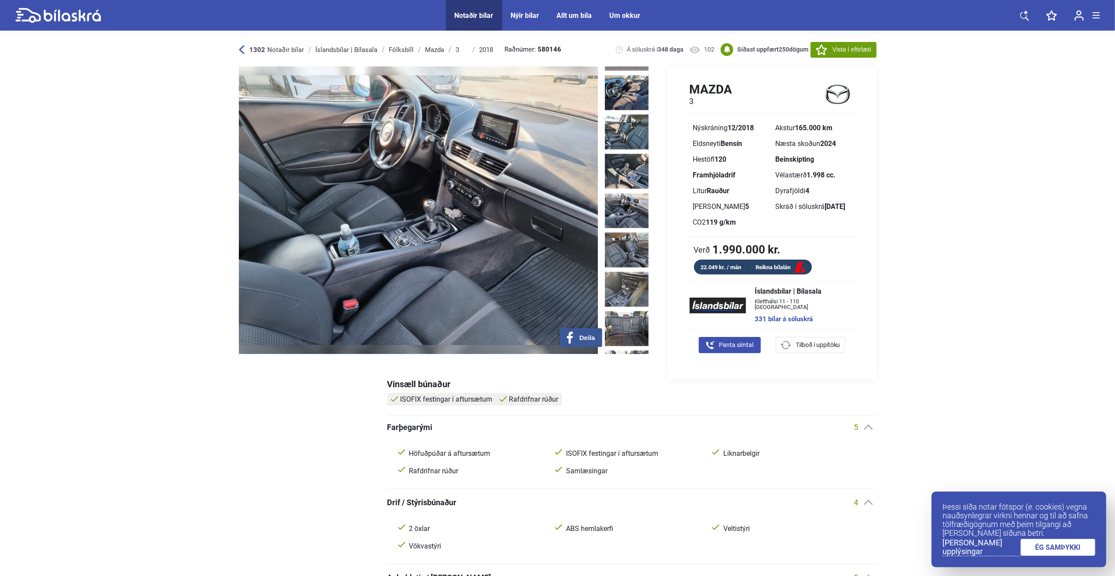
scroll to position [175, 0]
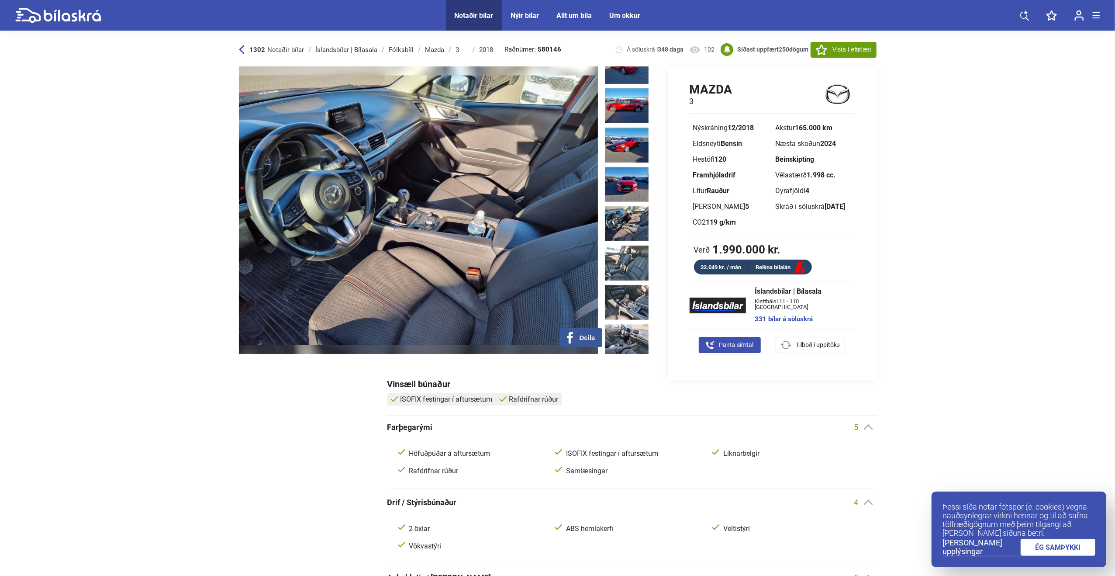
click at [471, 206] on img at bounding box center [627, 223] width 44 height 35
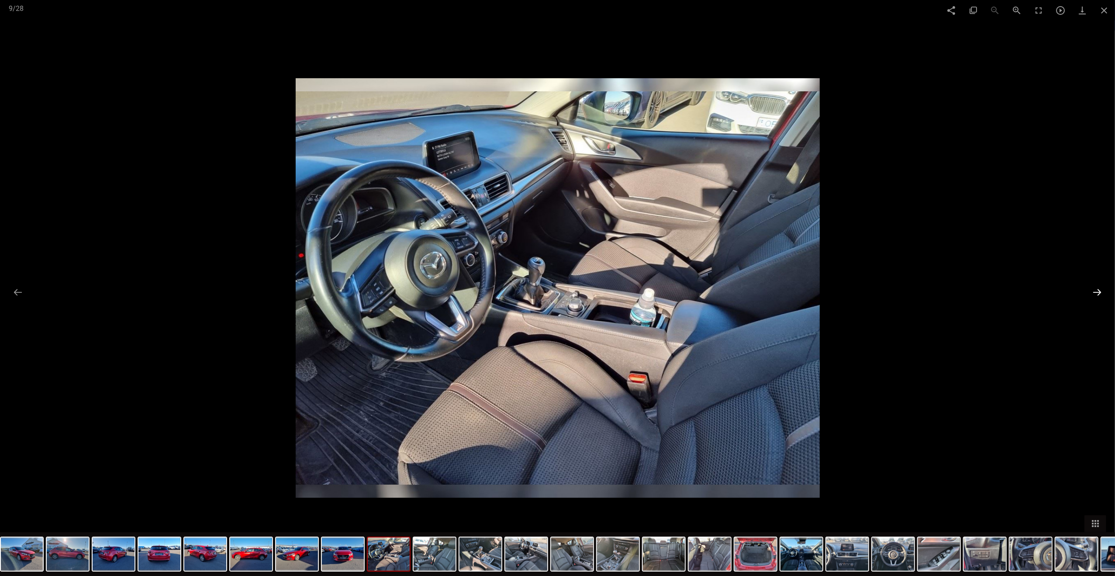
click at [471, 291] on button at bounding box center [1097, 292] width 18 height 17
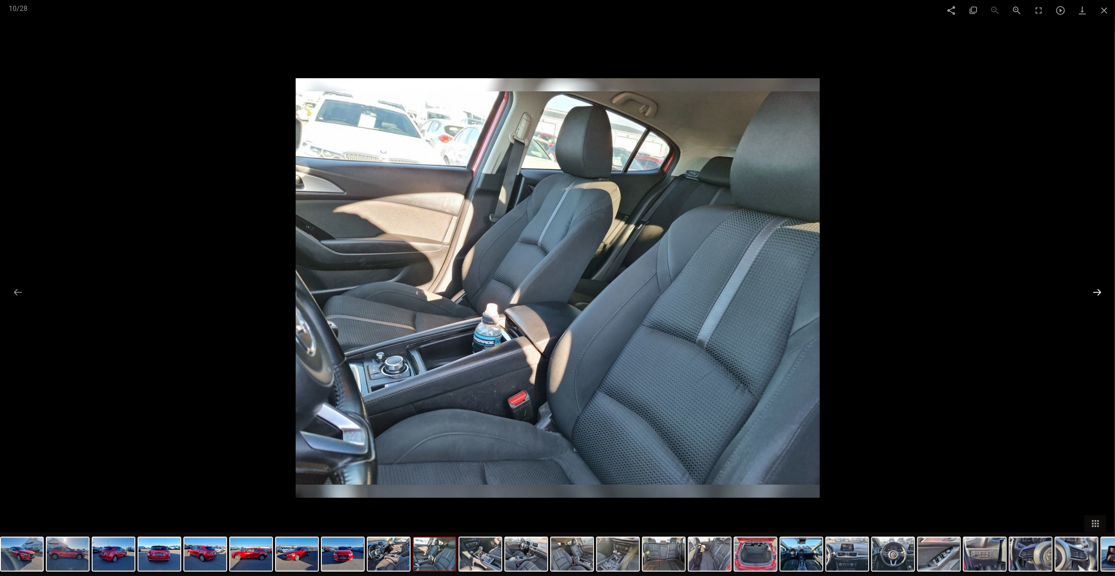
click at [471, 291] on button at bounding box center [1097, 292] width 18 height 17
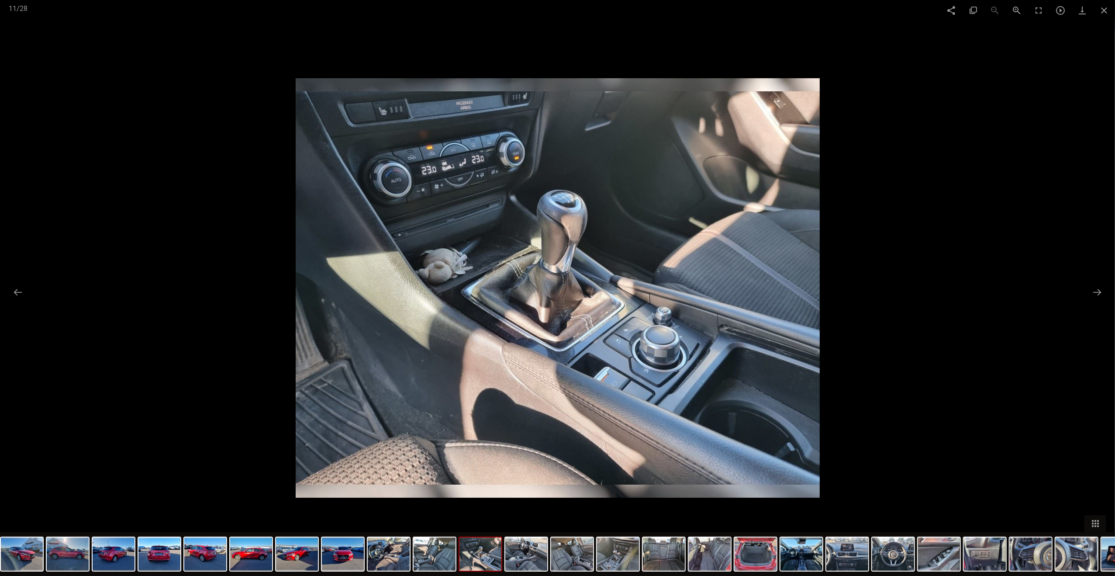
click at [471, 284] on button at bounding box center [1097, 292] width 18 height 17
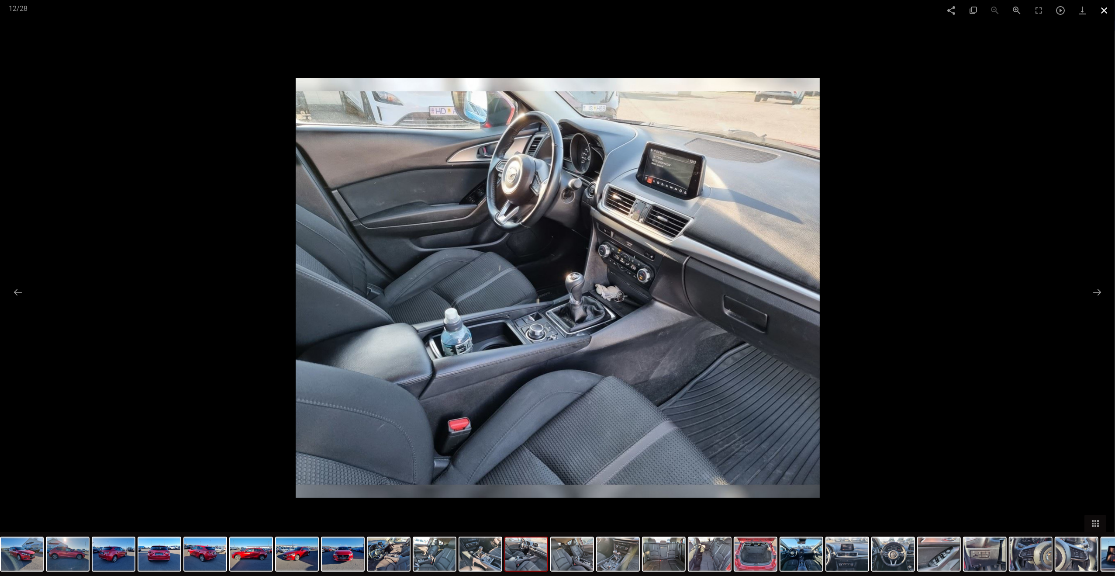
click at [471, 11] on span at bounding box center [1105, 10] width 22 height 21
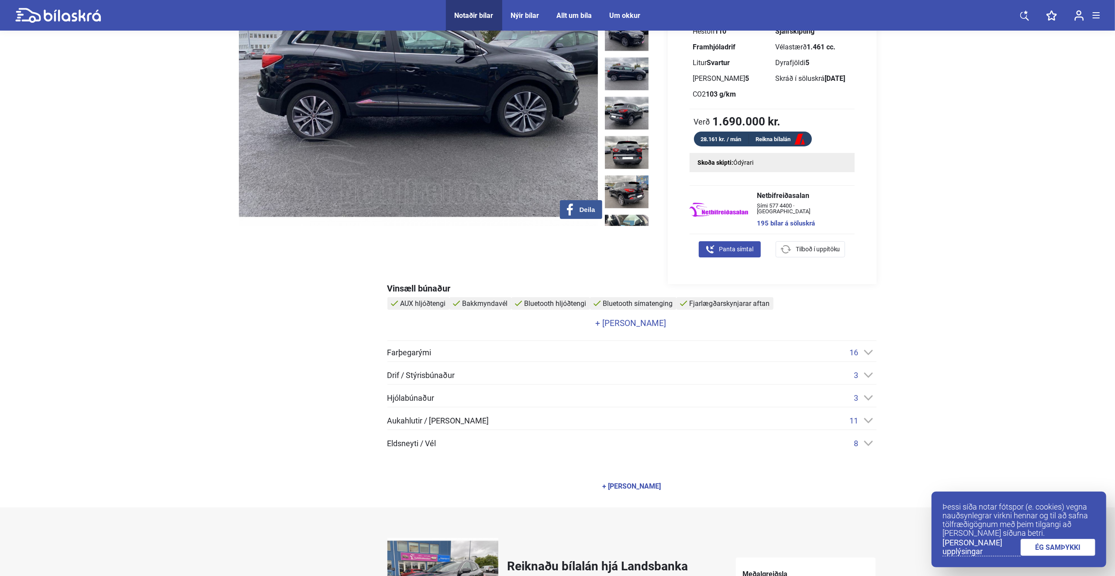
scroll to position [131, 0]
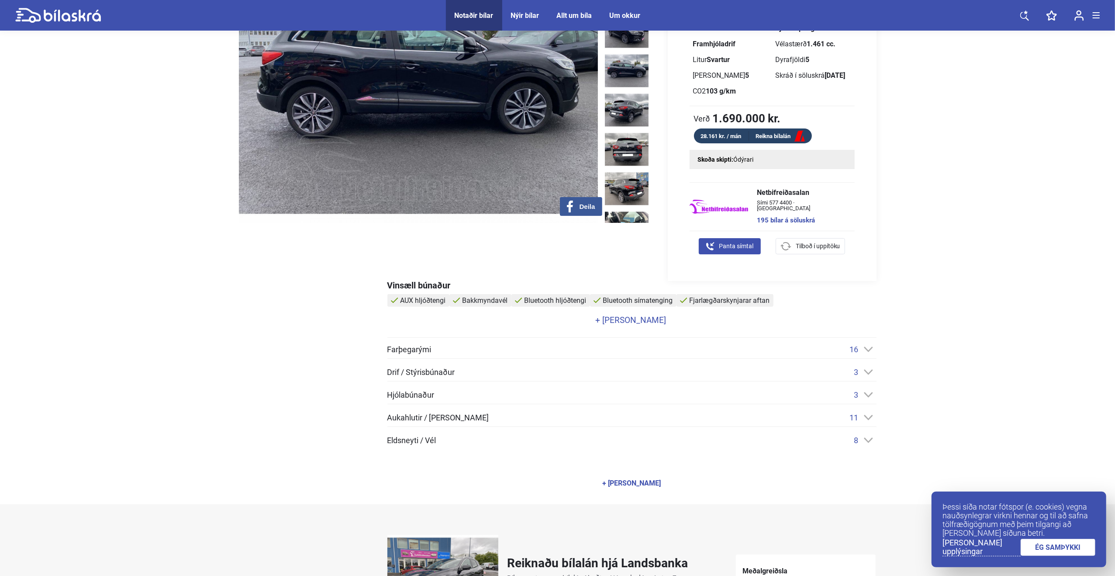
click at [468, 478] on div "+ [PERSON_NAME]" at bounding box center [632, 483] width 489 height 24
click at [468, 483] on div "+ [PERSON_NAME]" at bounding box center [632, 483] width 59 height 7
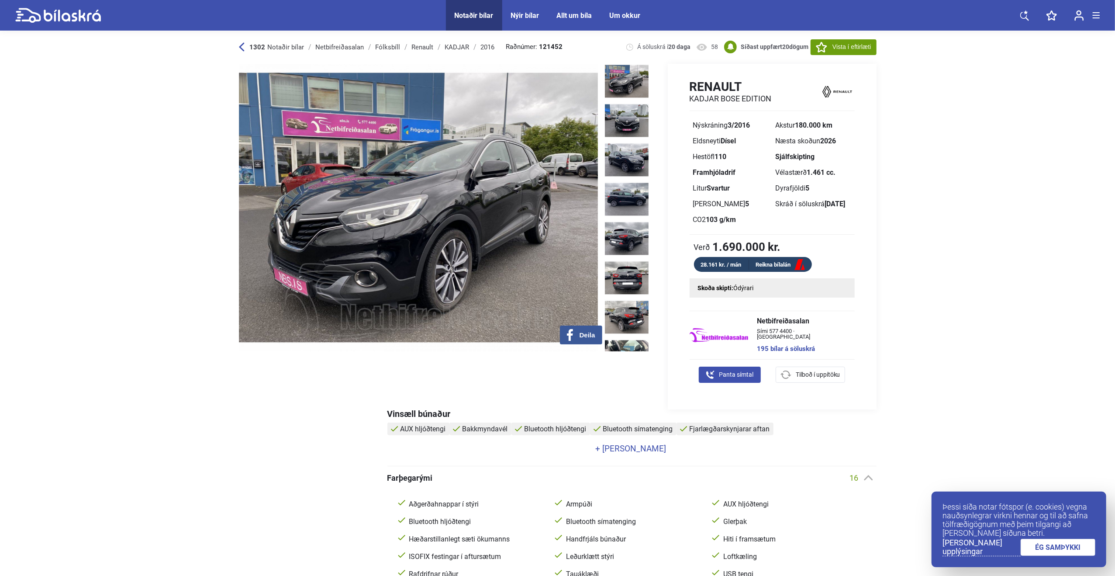
scroll to position [0, 0]
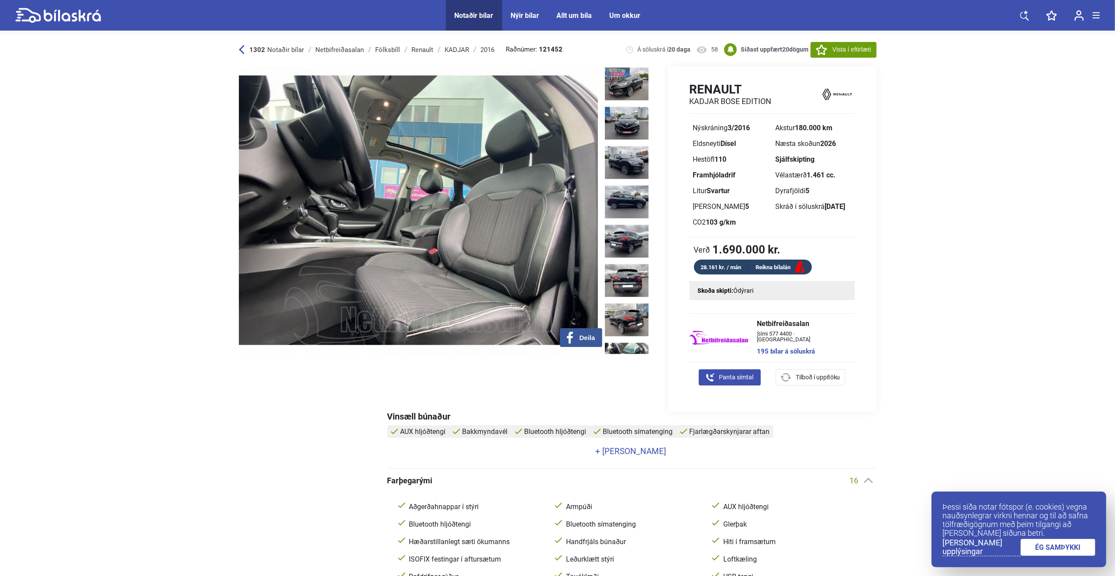
click at [468, 342] on img at bounding box center [627, 359] width 44 height 35
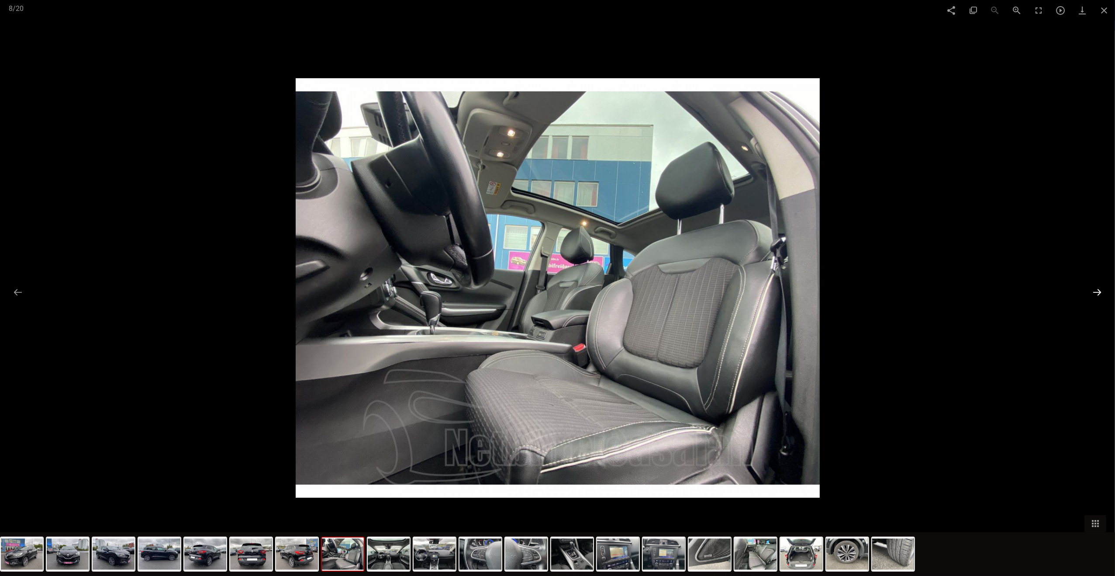
click at [468, 292] on button at bounding box center [1097, 292] width 18 height 17
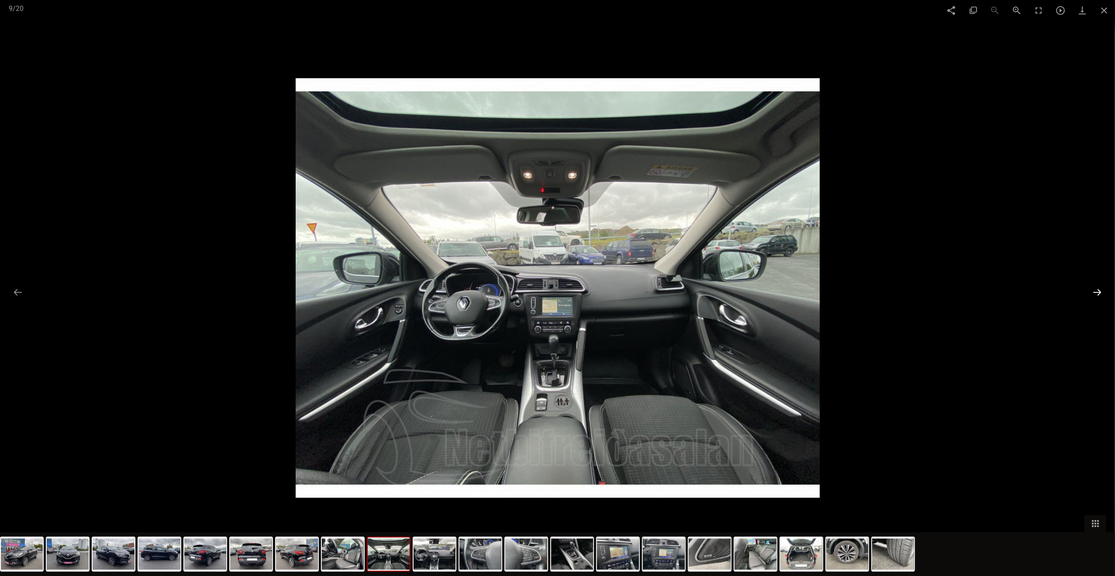
click at [468, 292] on button at bounding box center [1097, 292] width 18 height 17
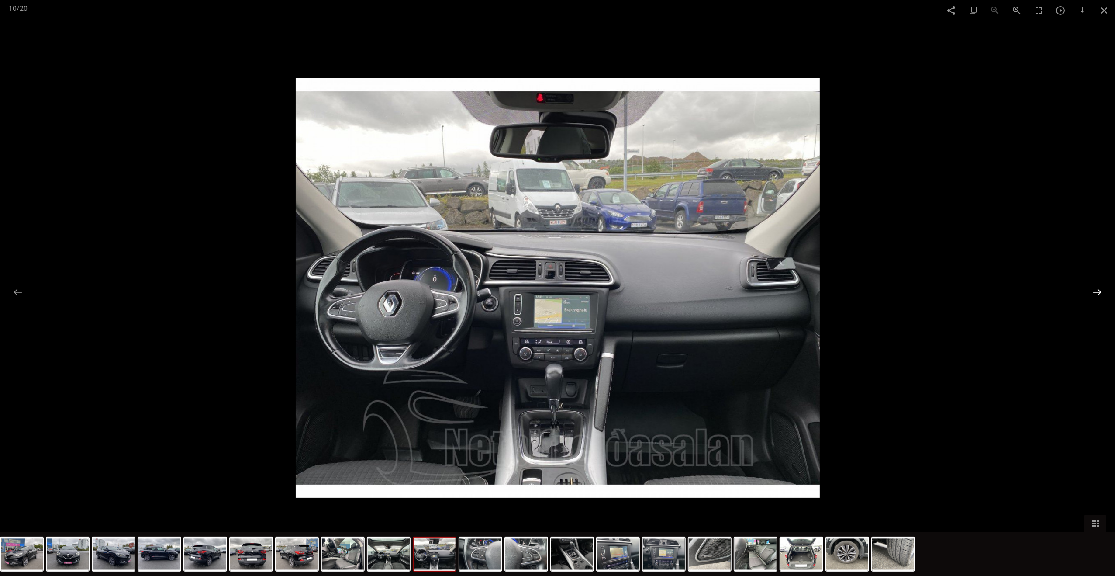
click at [468, 292] on button at bounding box center [1097, 292] width 18 height 17
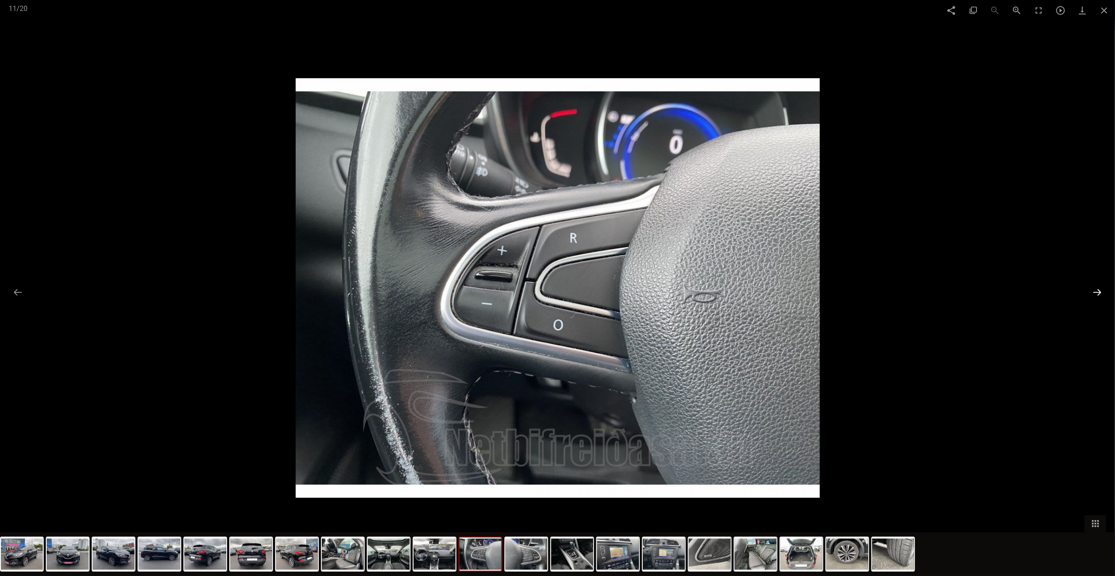
click at [468, 292] on button at bounding box center [1097, 292] width 18 height 17
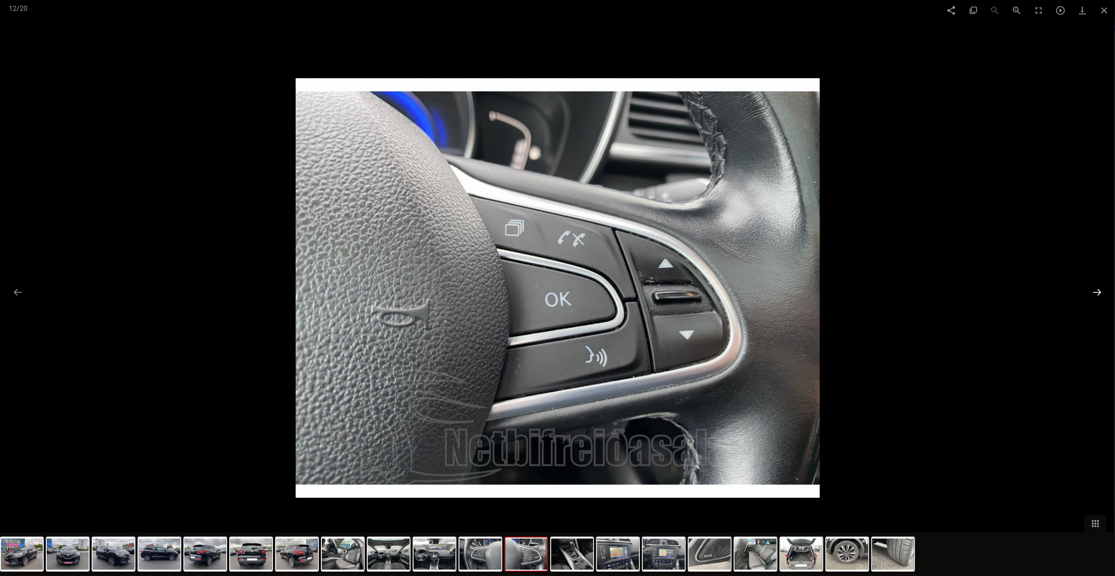
click at [468, 292] on button at bounding box center [1097, 292] width 18 height 17
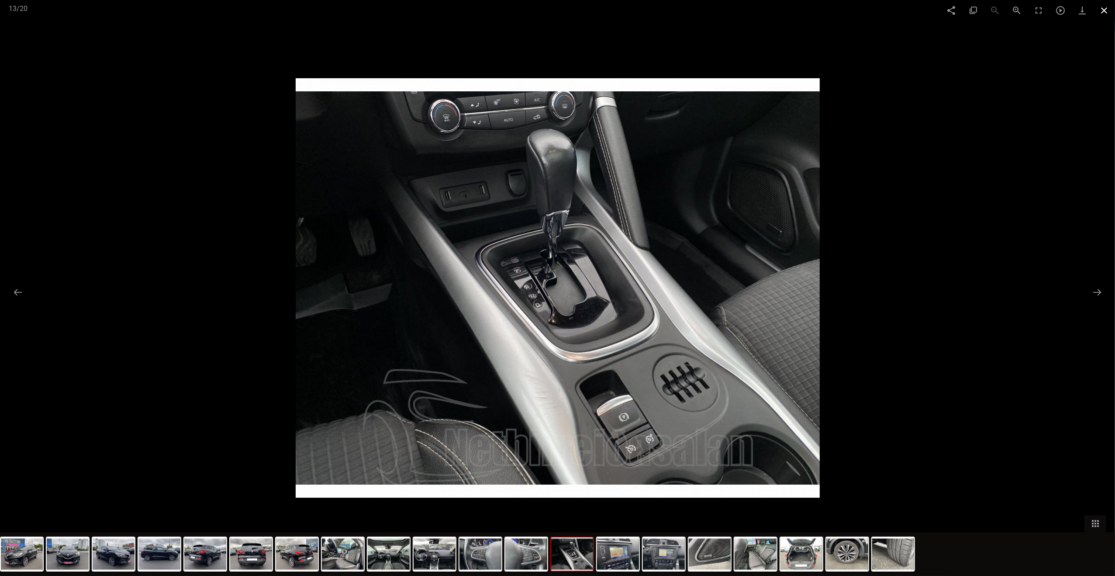
click at [468, 8] on span at bounding box center [1105, 10] width 22 height 21
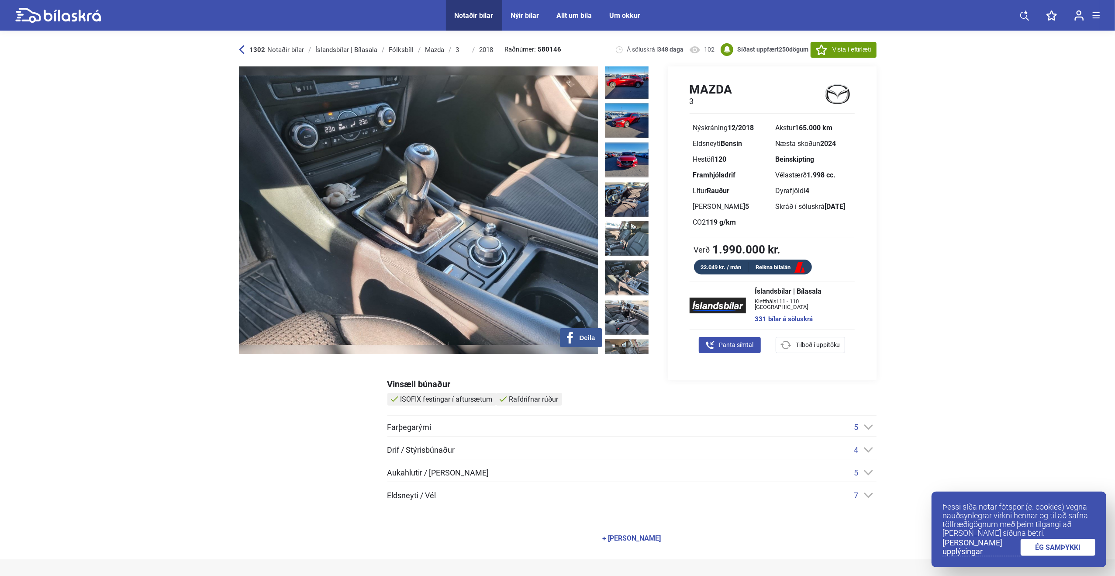
scroll to position [218, 0]
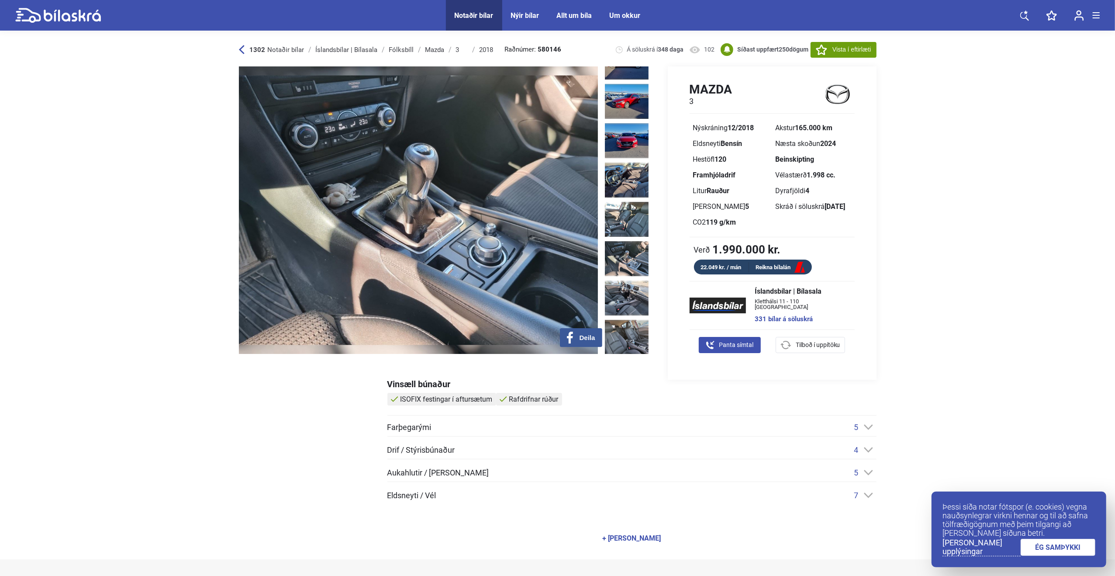
click at [468, 241] on img at bounding box center [627, 258] width 44 height 35
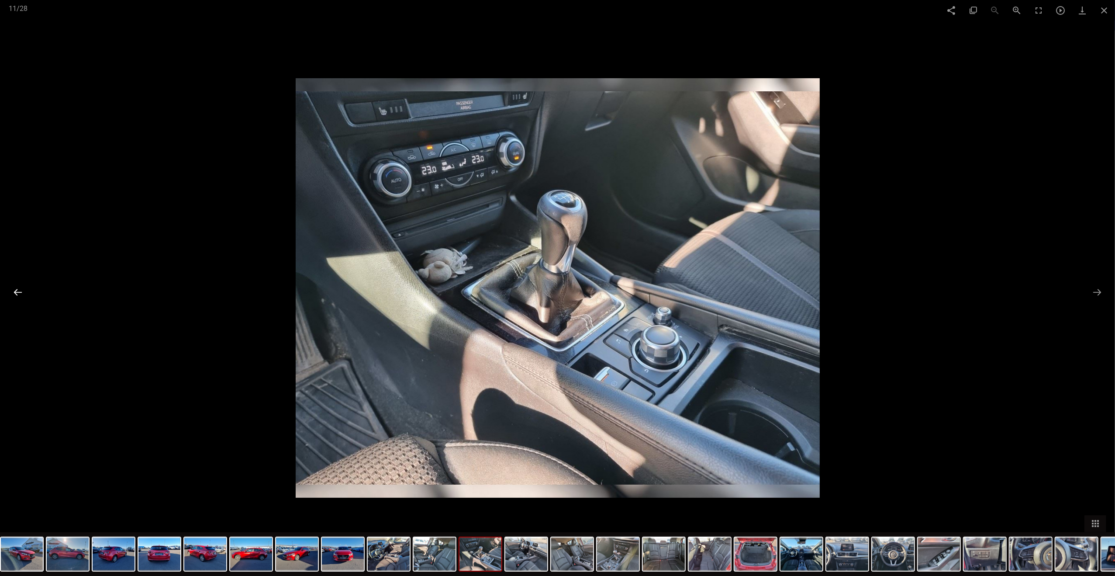
click at [24, 293] on button at bounding box center [18, 292] width 18 height 17
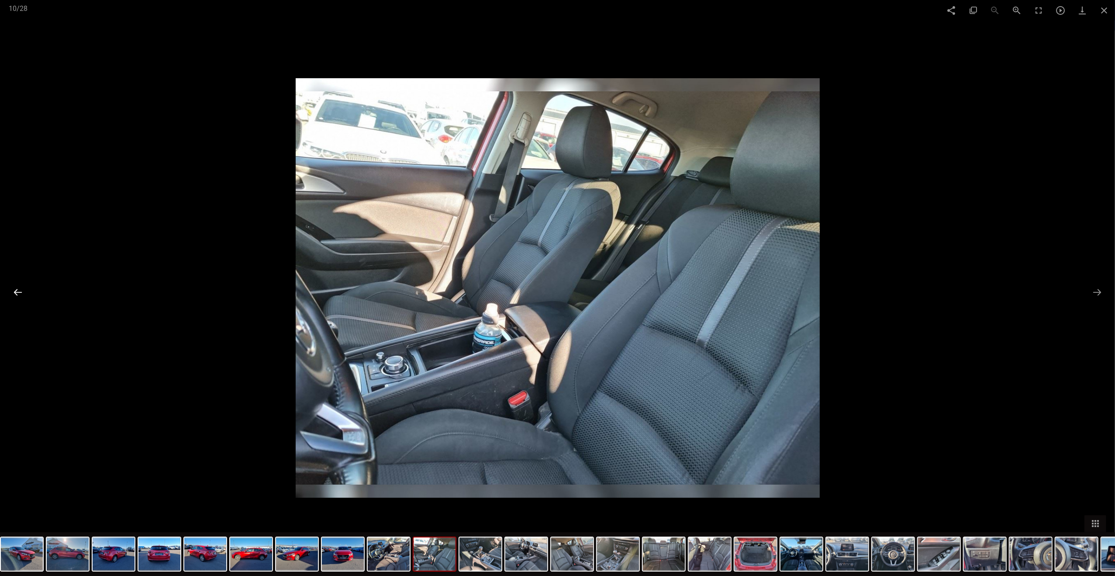
click at [24, 293] on button at bounding box center [18, 292] width 18 height 17
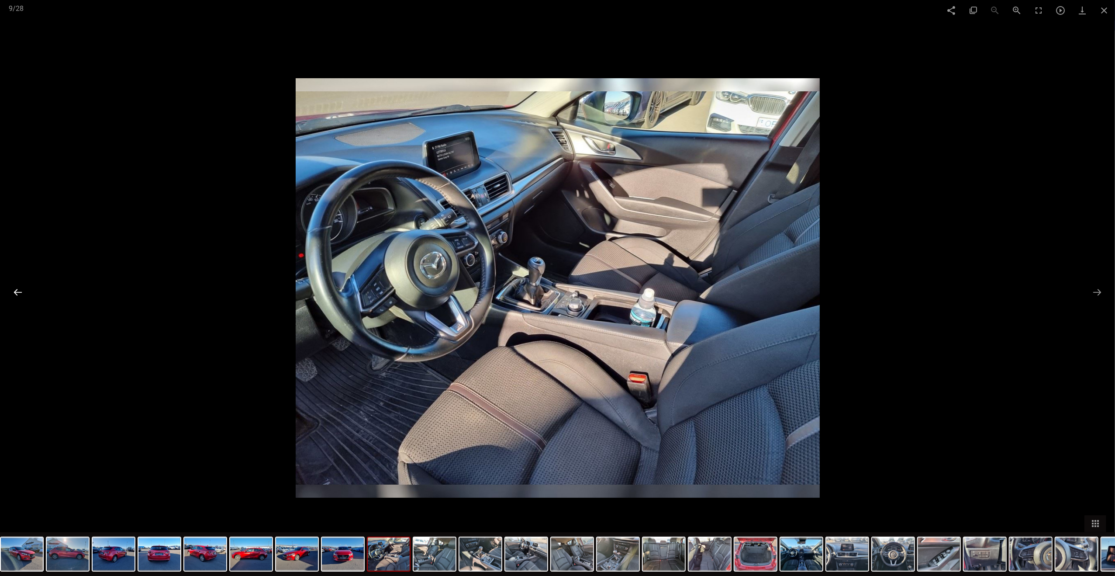
click at [24, 293] on button at bounding box center [18, 292] width 18 height 17
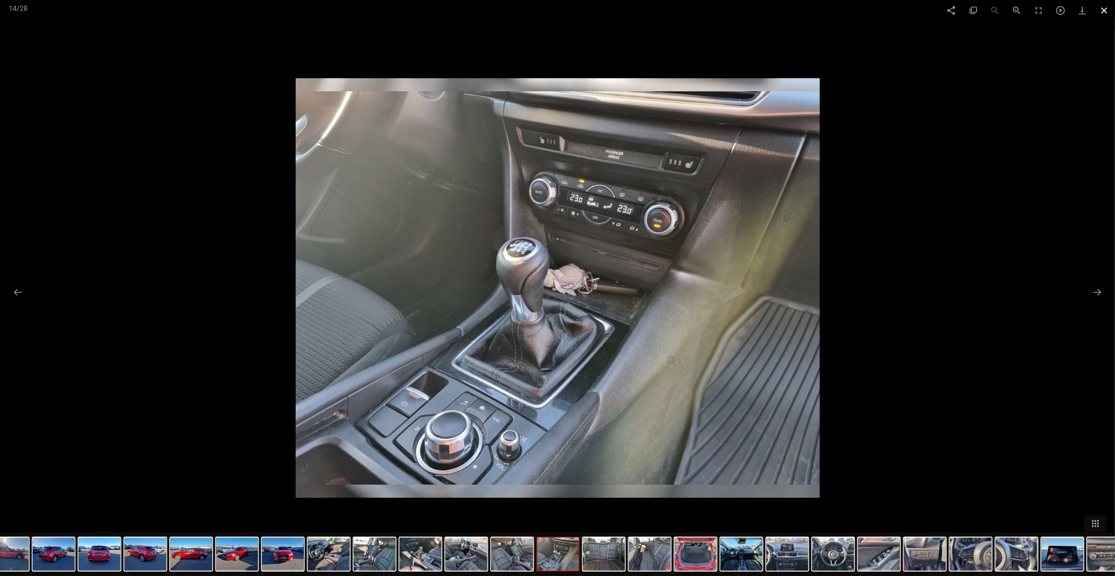
click at [468, 10] on span at bounding box center [1105, 10] width 22 height 21
